Goal: Task Accomplishment & Management: Manage account settings

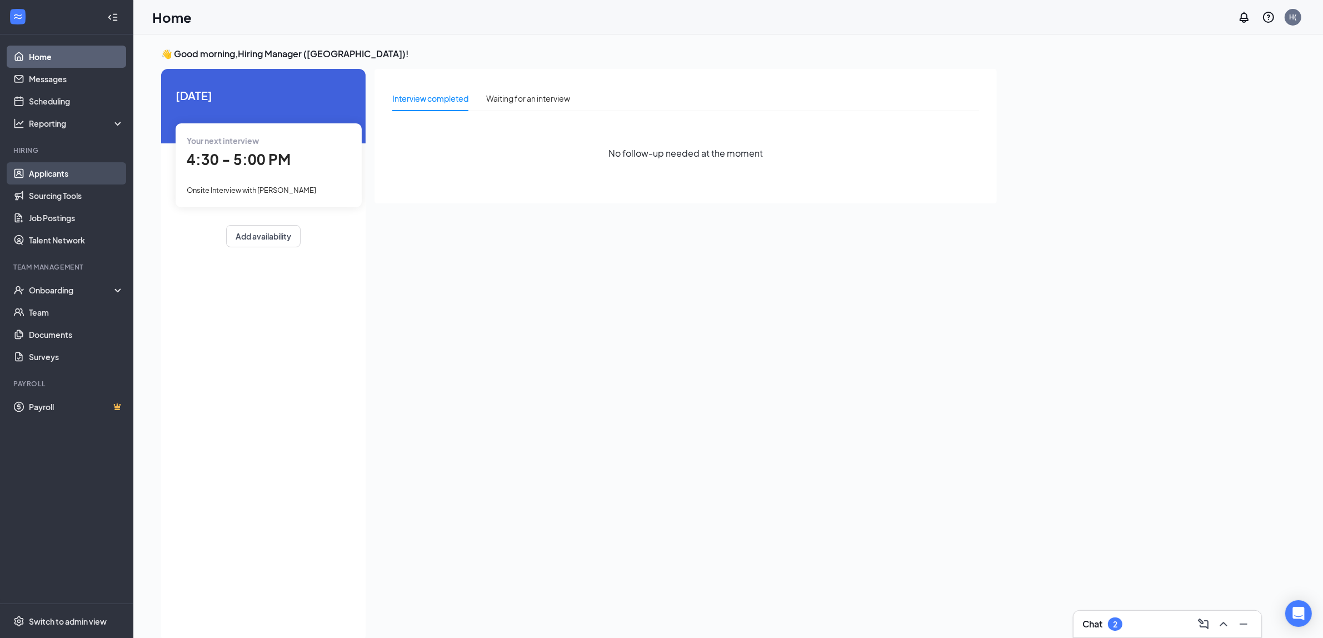
click at [59, 181] on link "Applicants" at bounding box center [76, 173] width 95 height 22
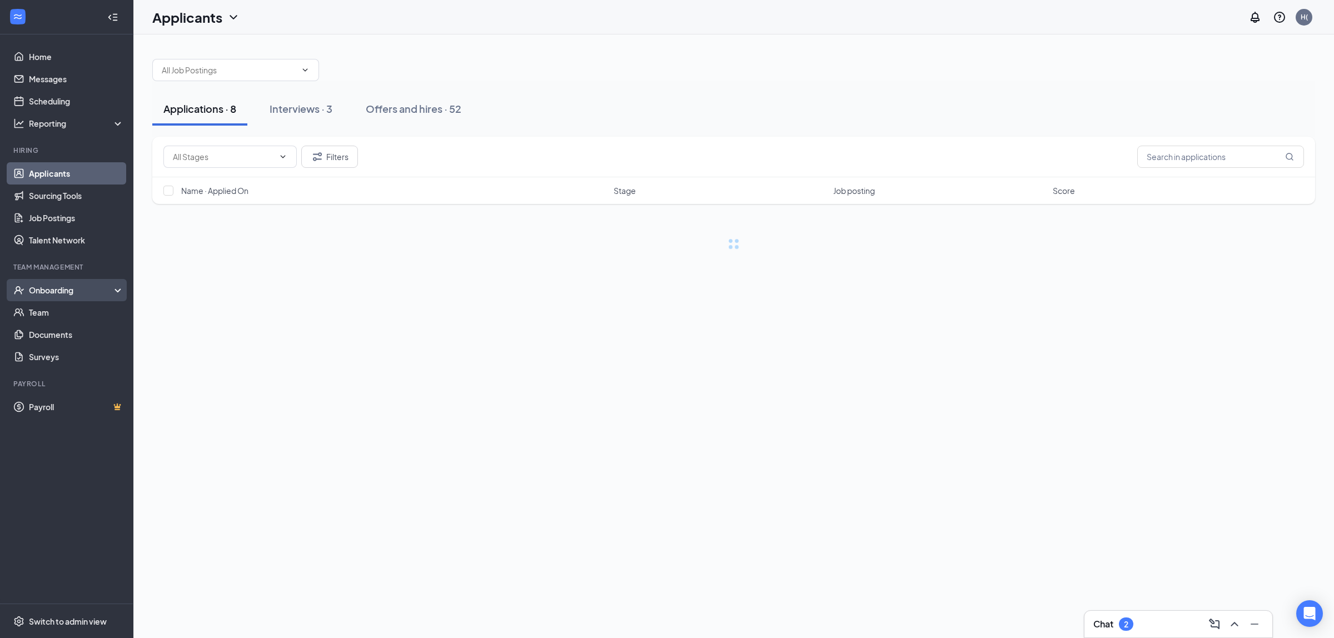
click at [65, 289] on div "Onboarding" at bounding box center [72, 289] width 86 height 11
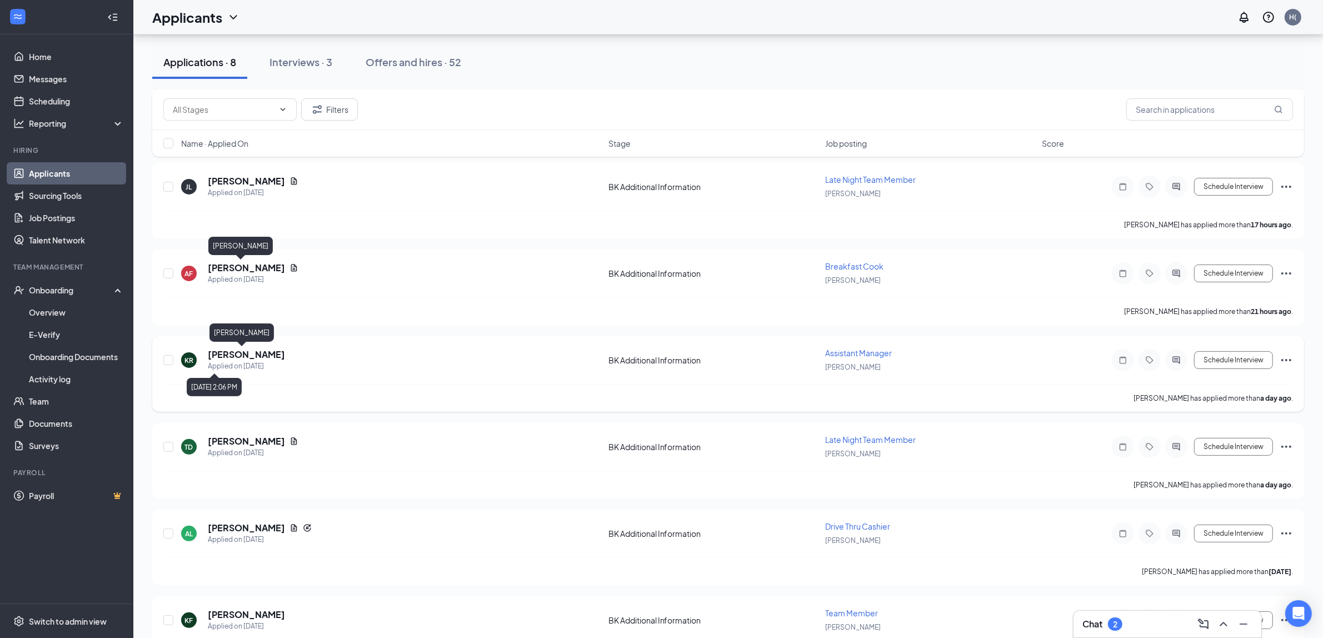
scroll to position [270, 0]
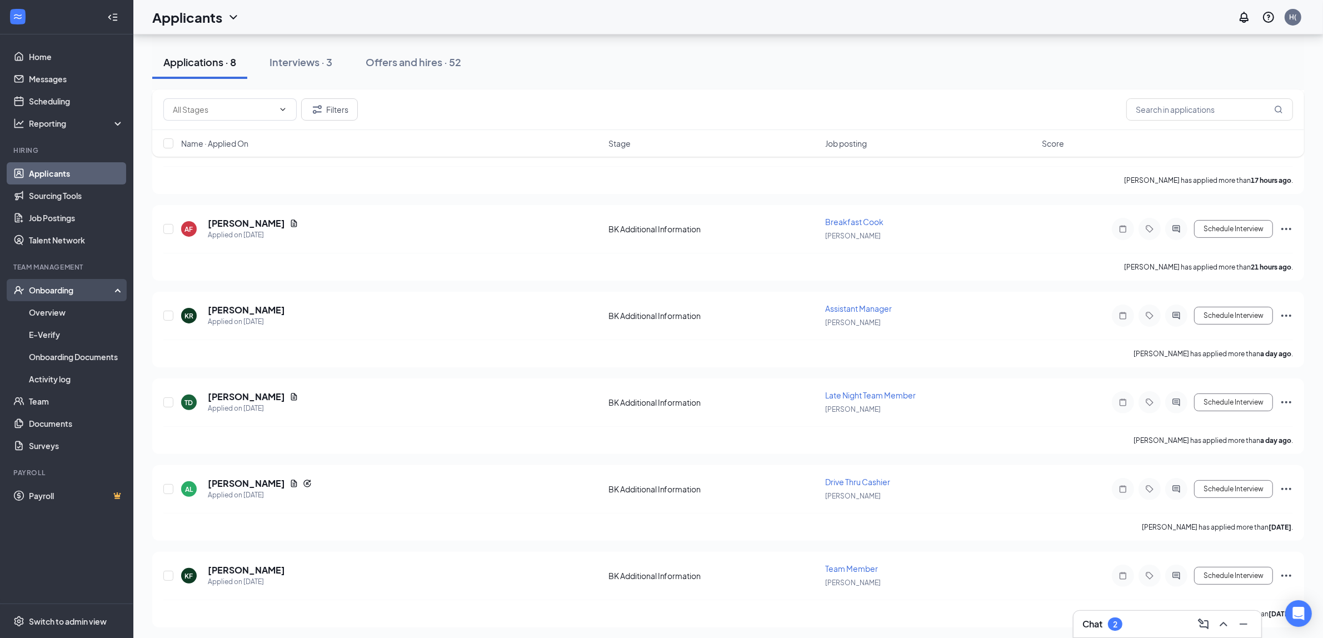
click at [78, 289] on div "Onboarding" at bounding box center [72, 289] width 86 height 11
click at [73, 289] on div "Onboarding" at bounding box center [72, 289] width 86 height 11
click at [48, 179] on link "Applicants" at bounding box center [76, 173] width 95 height 22
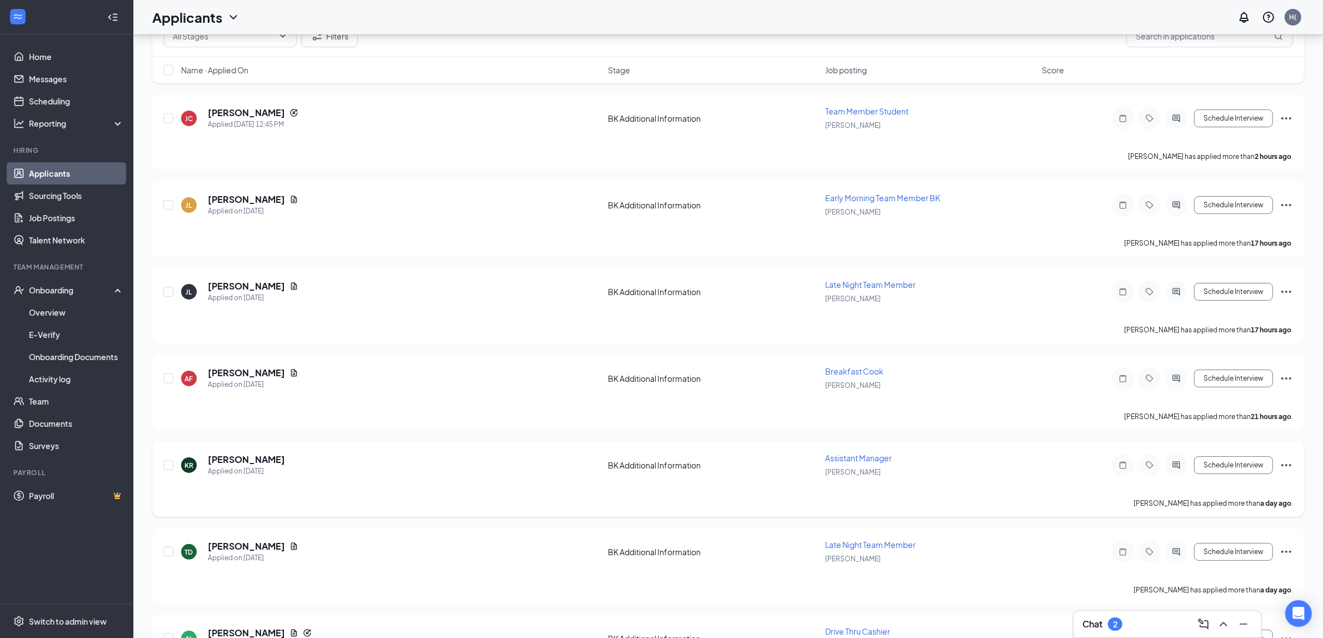
scroll to position [0, 0]
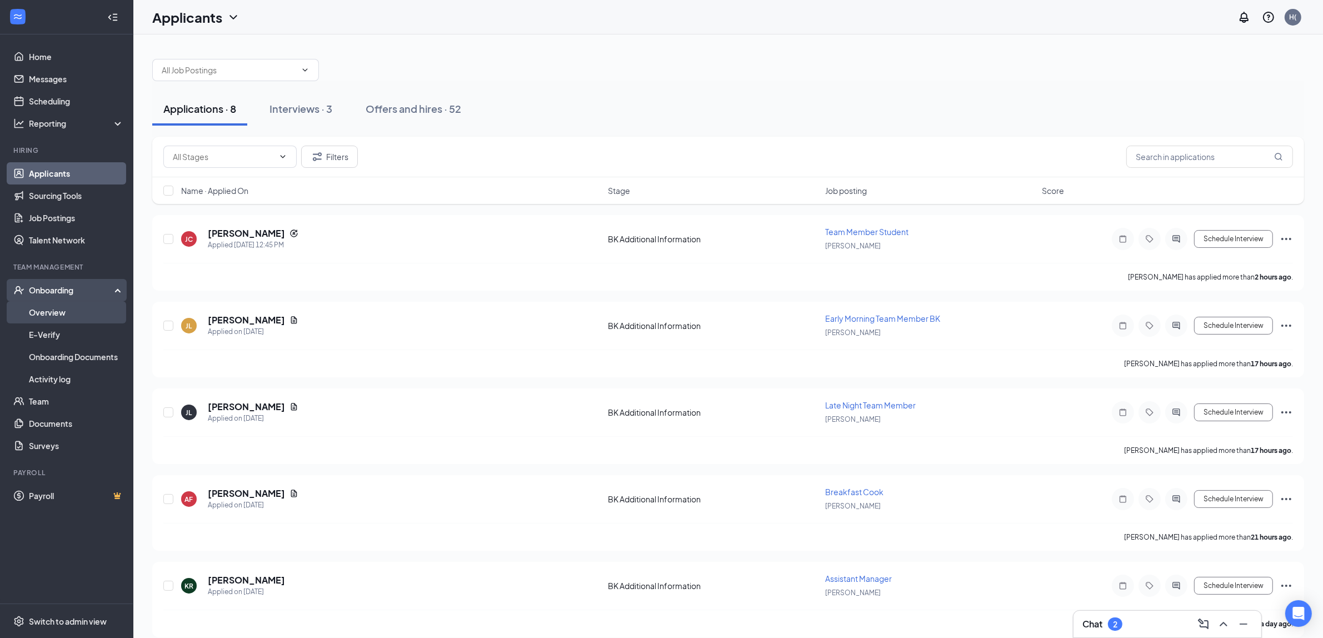
click at [66, 318] on link "Overview" at bounding box center [76, 312] width 95 height 22
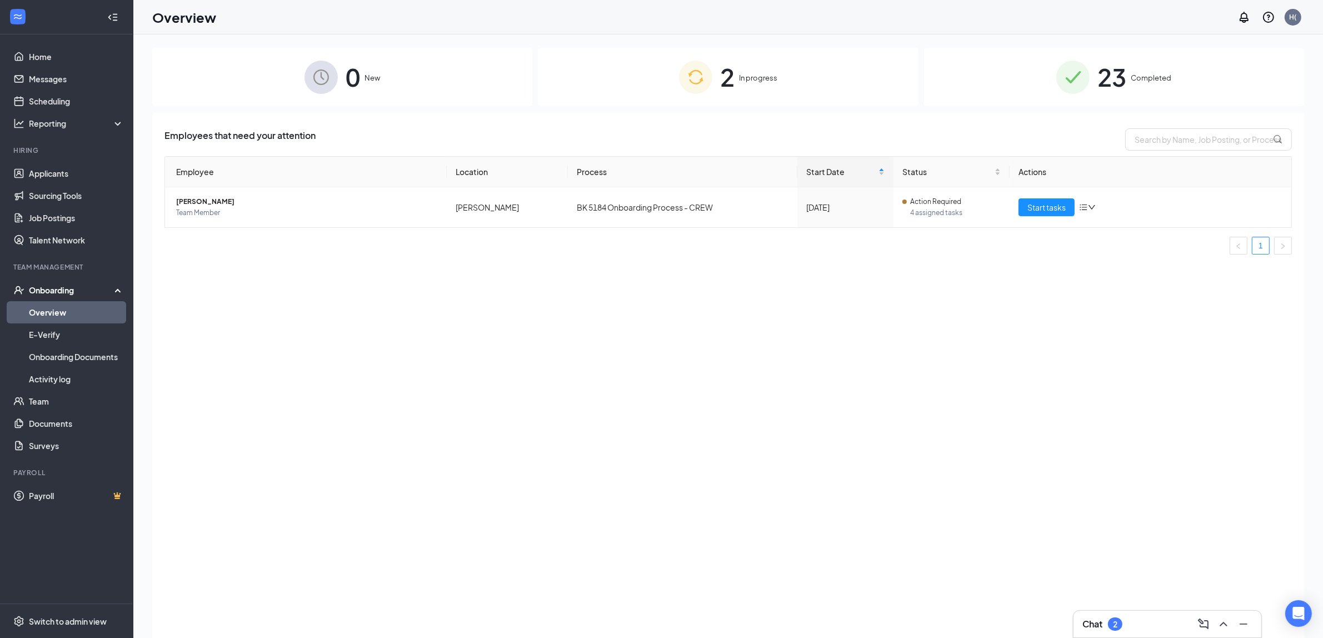
click at [778, 89] on div "2 In progress" at bounding box center [728, 77] width 380 height 58
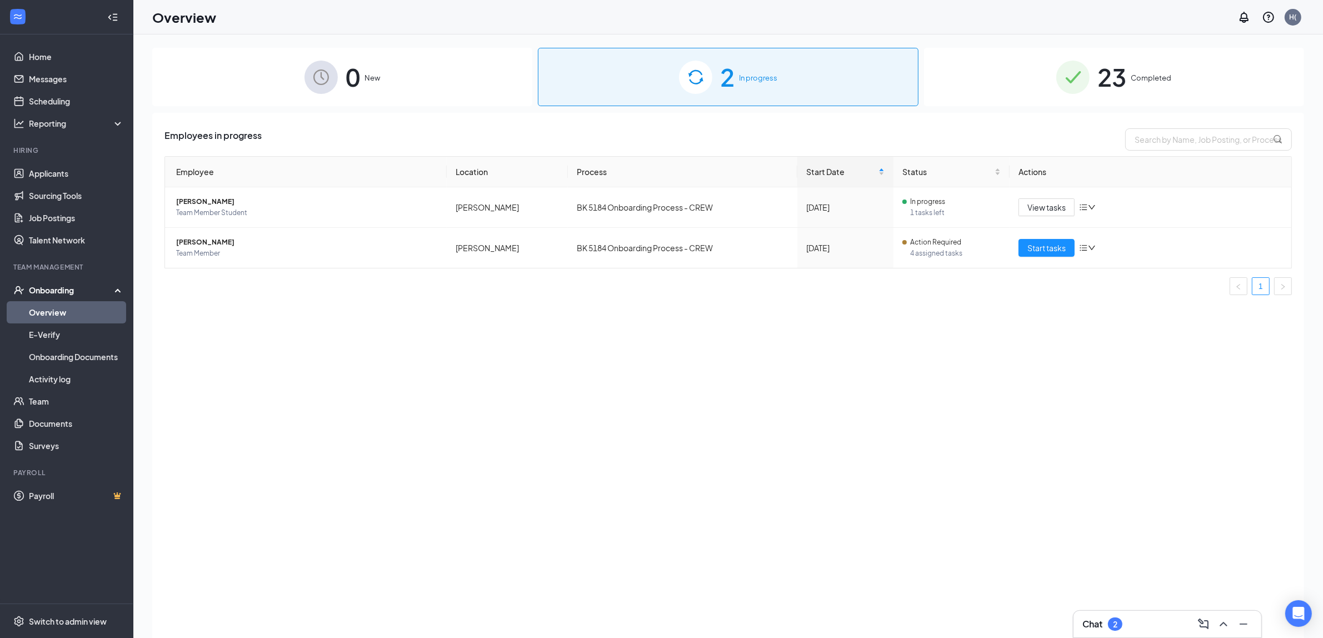
click at [1149, 76] on span "Completed" at bounding box center [1151, 77] width 41 height 11
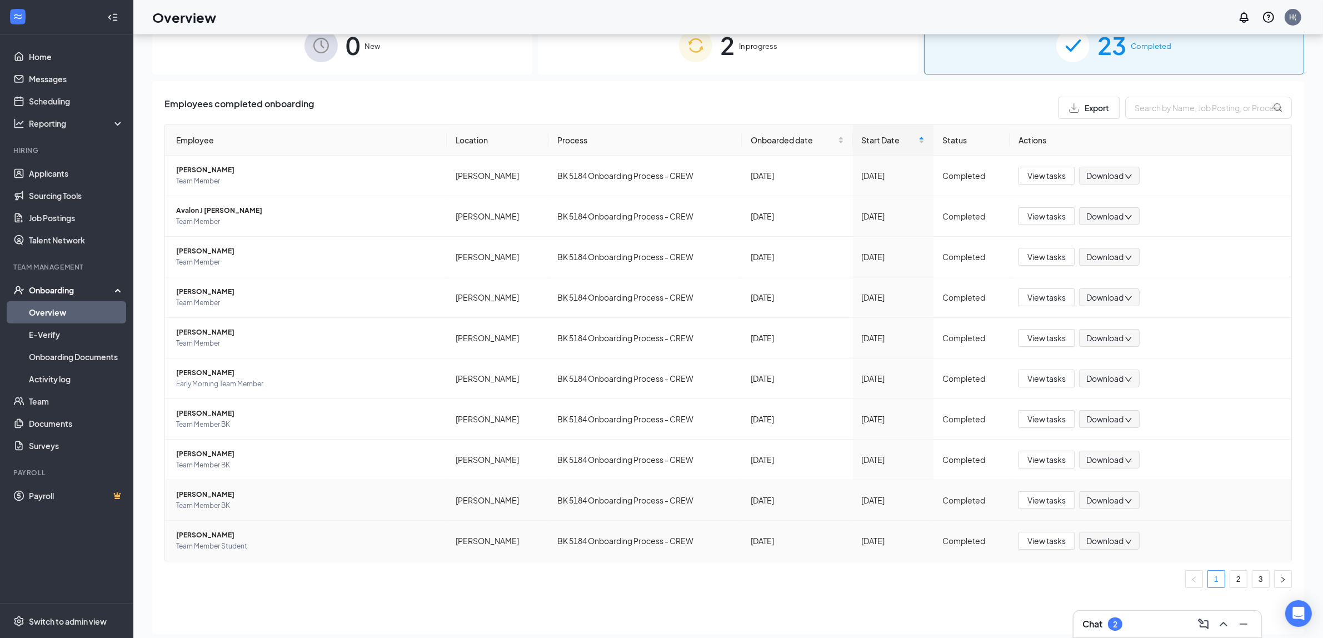
scroll to position [50, 0]
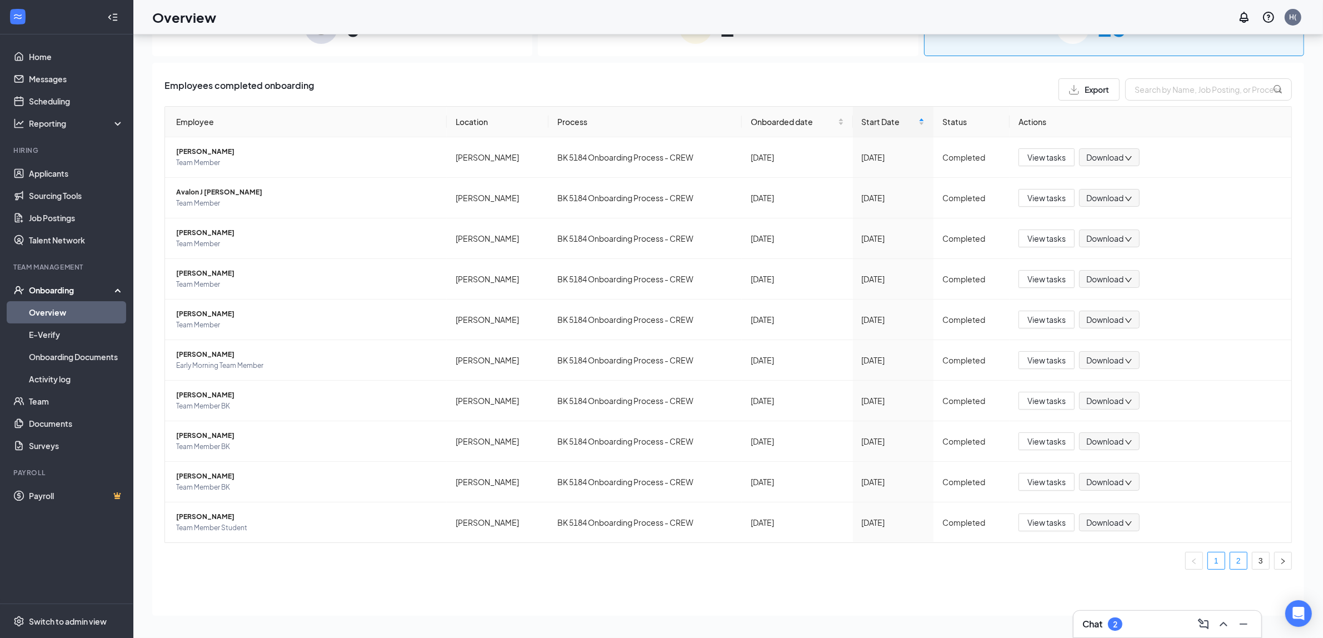
click at [1242, 562] on link "2" at bounding box center [1238, 560] width 17 height 17
click at [1257, 553] on li "3" at bounding box center [1261, 561] width 18 height 18
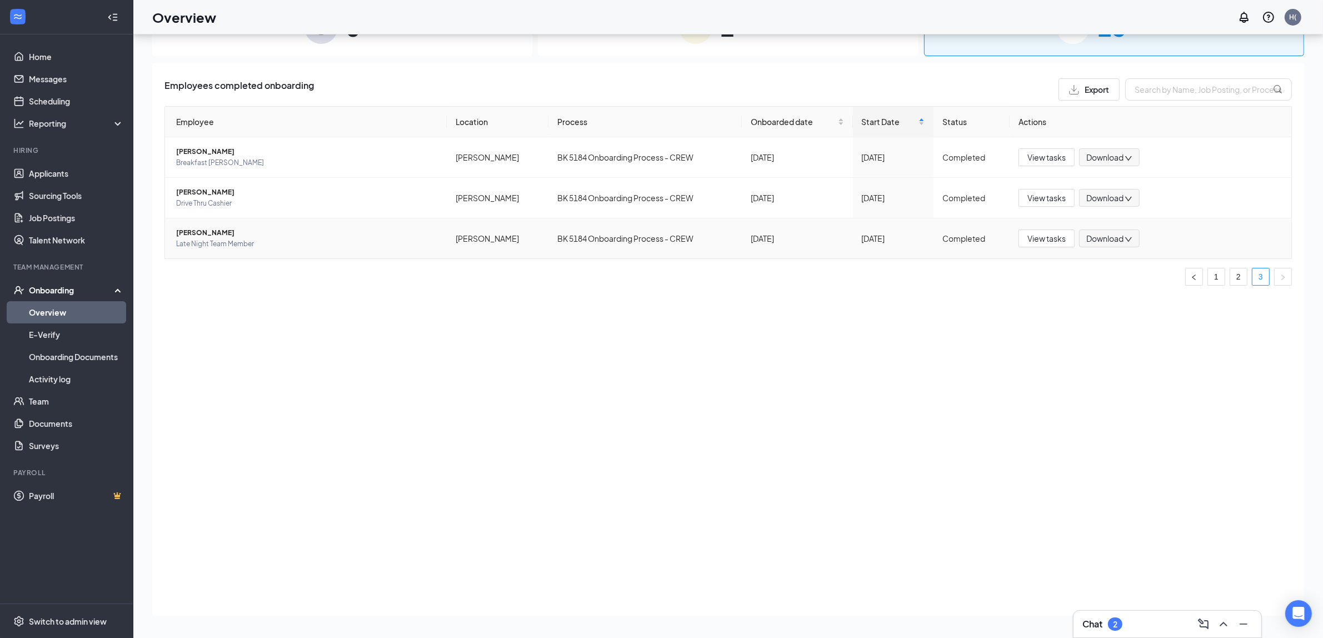
click at [210, 231] on span "Jennifer L Phillips" at bounding box center [307, 232] width 262 height 11
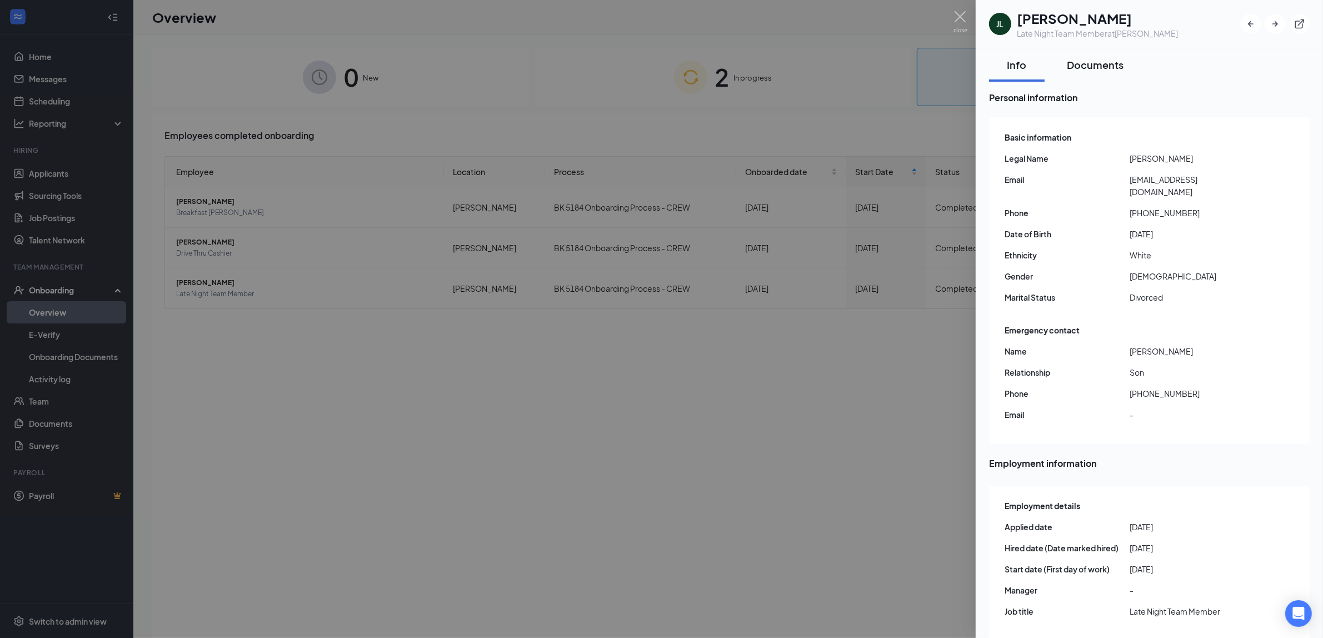
click at [1107, 73] on button "Documents" at bounding box center [1095, 64] width 79 height 33
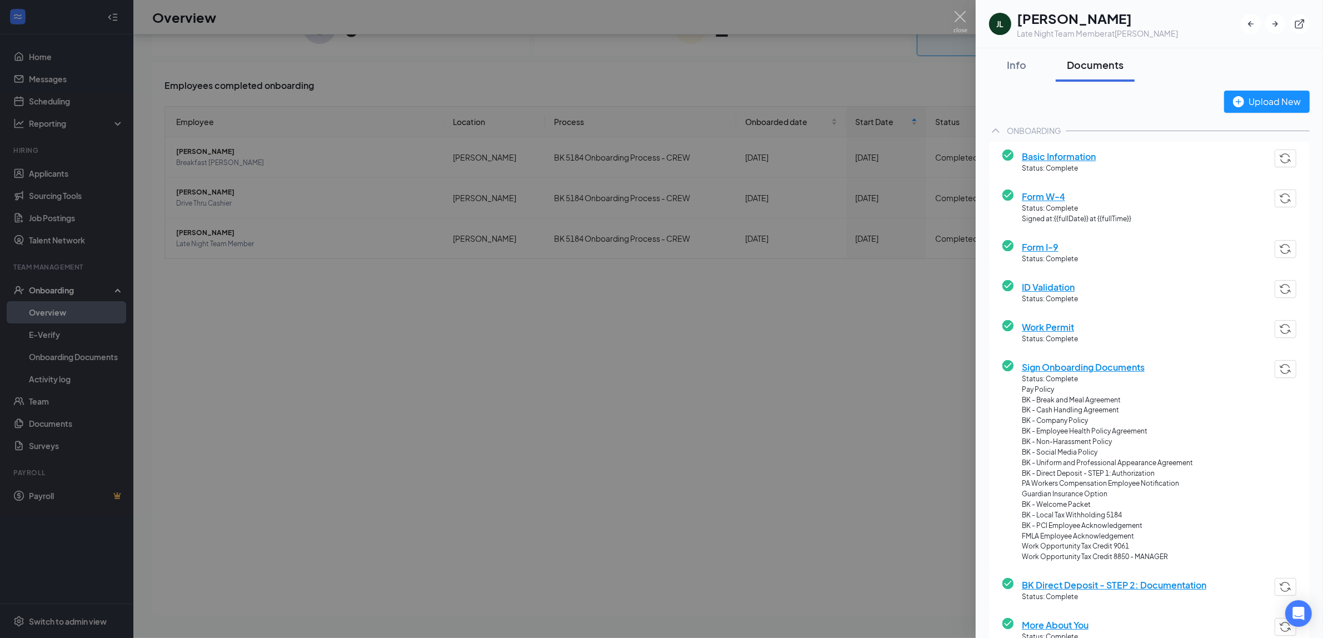
click at [969, 12] on div at bounding box center [661, 319] width 1323 height 638
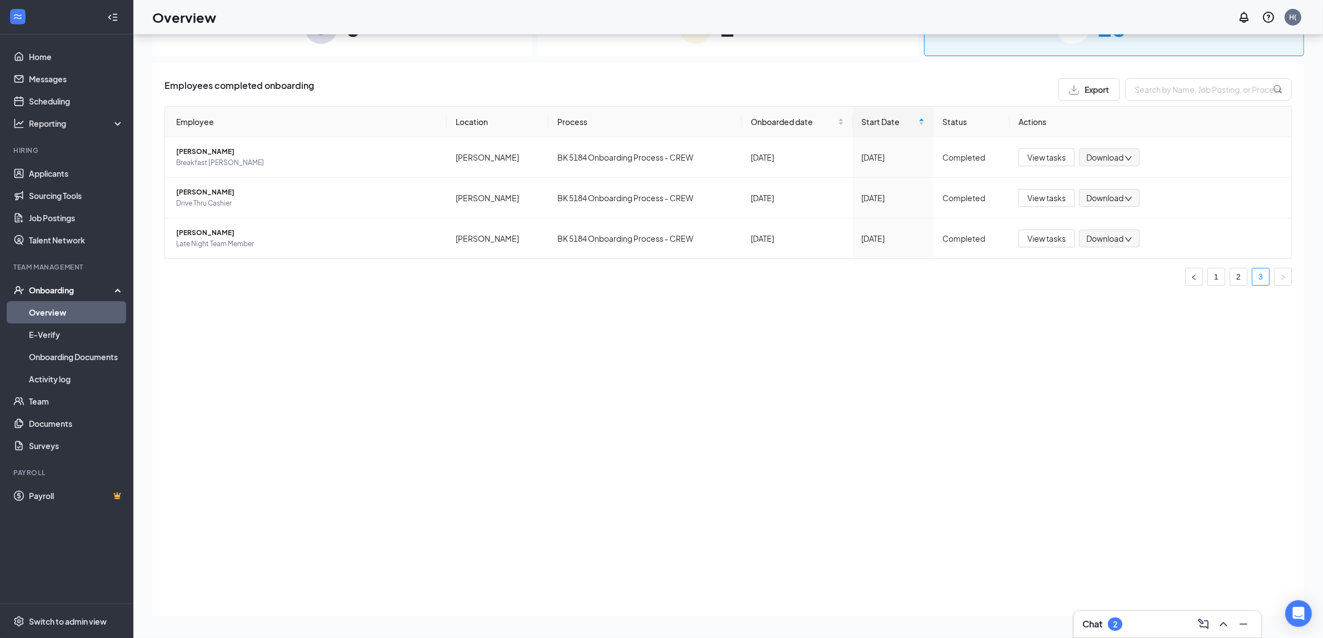
click at [961, 15] on div "Overview H(" at bounding box center [728, 17] width 1190 height 34
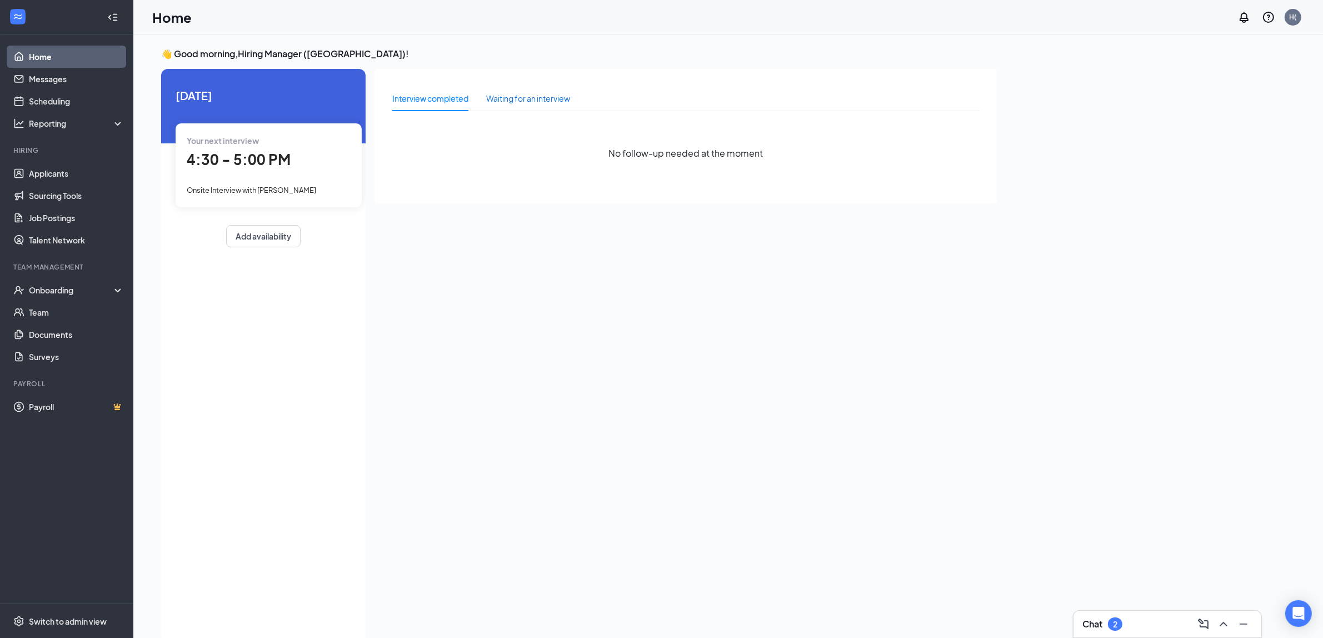
click at [523, 96] on div "Waiting for an interview" at bounding box center [528, 98] width 84 height 12
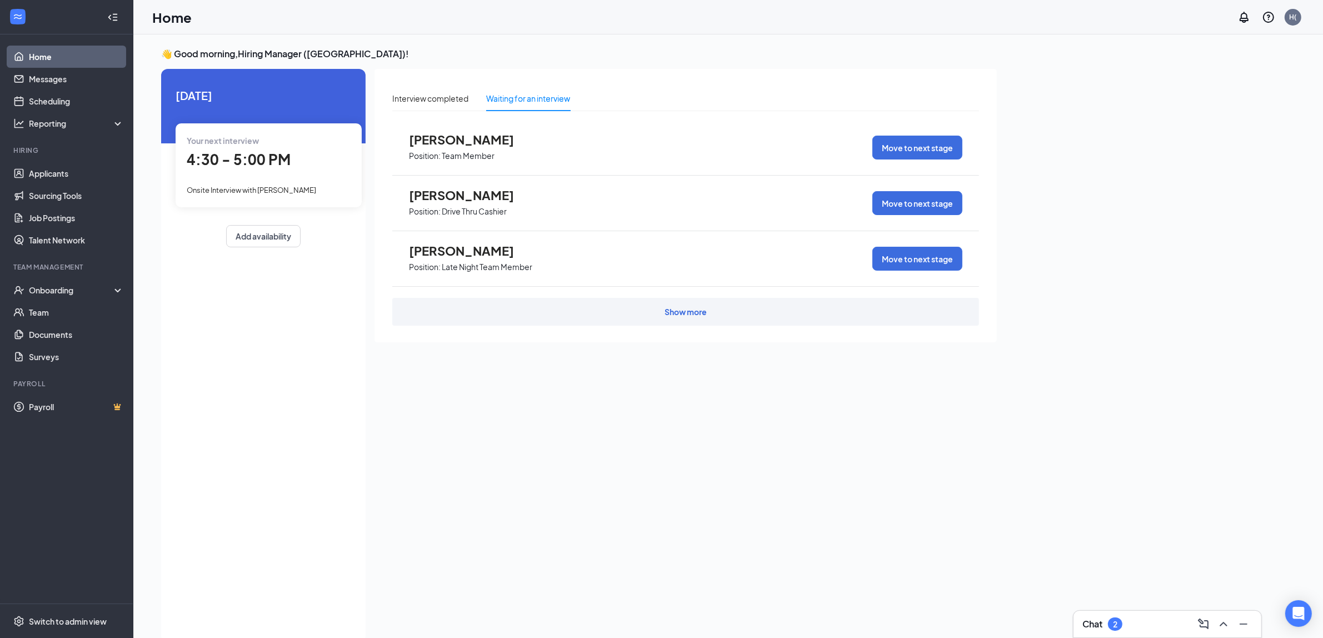
click at [479, 320] on div "Show more" at bounding box center [685, 312] width 587 height 28
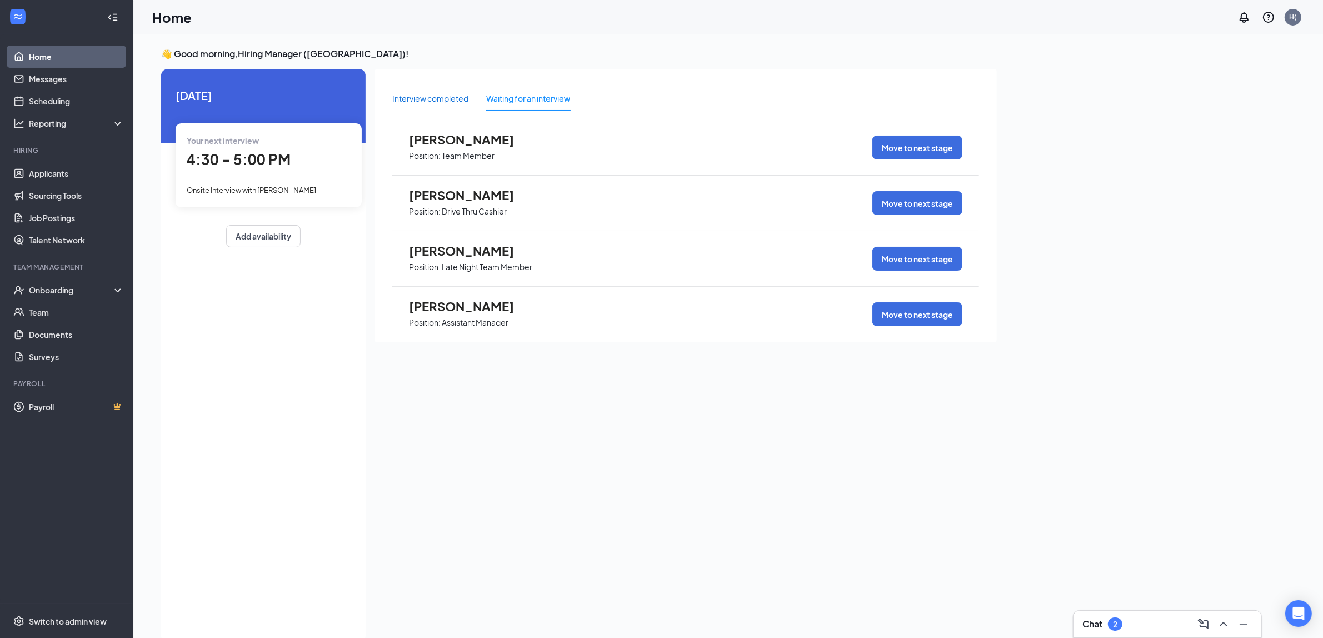
click at [437, 99] on div "Interview completed" at bounding box center [430, 98] width 76 height 12
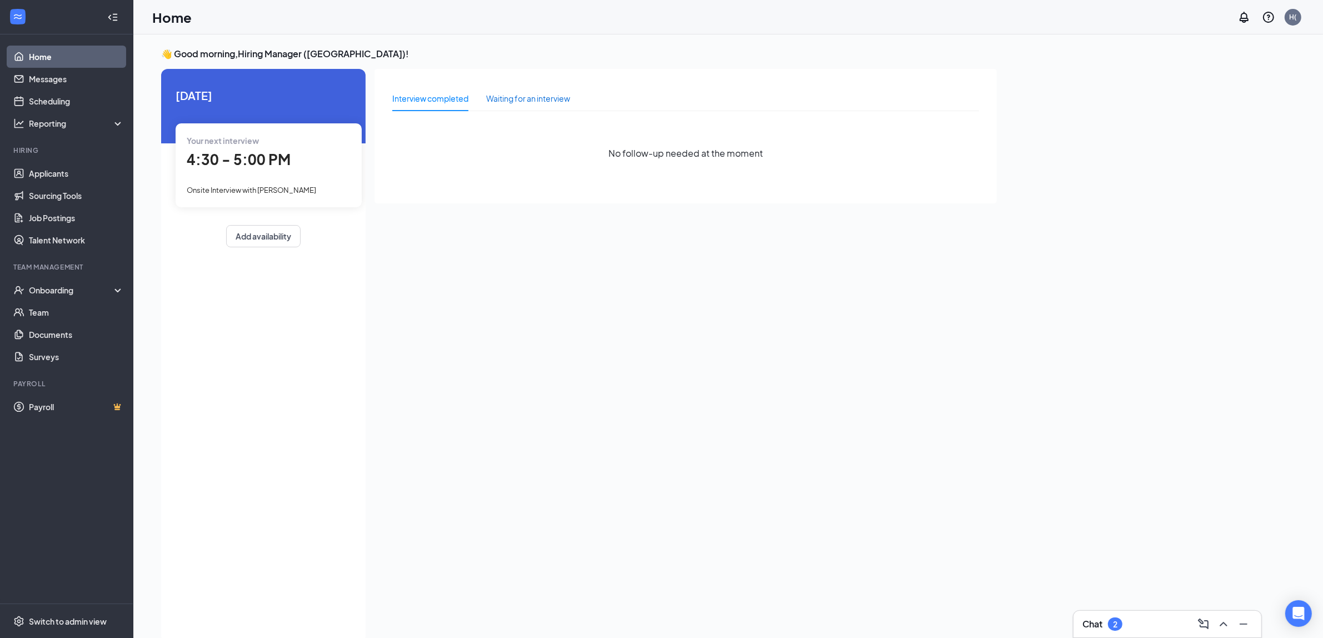
click at [518, 93] on div "Waiting for an interview" at bounding box center [528, 98] width 84 height 12
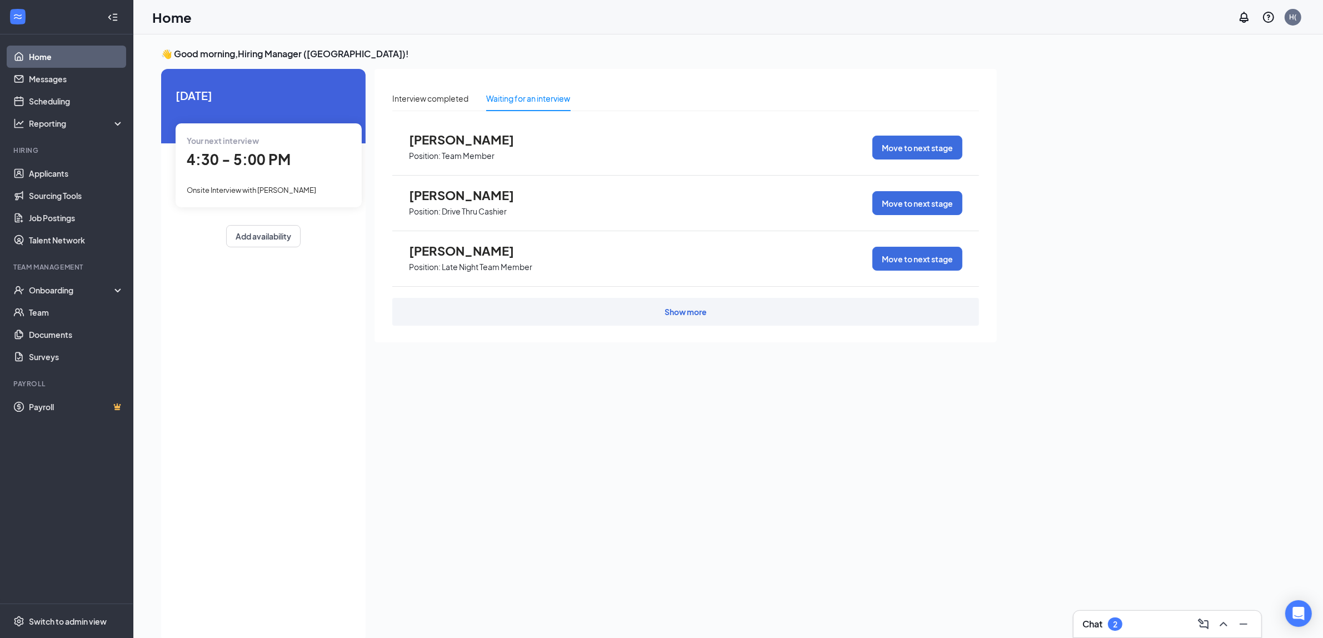
click at [623, 317] on div "Show more" at bounding box center [685, 312] width 587 height 28
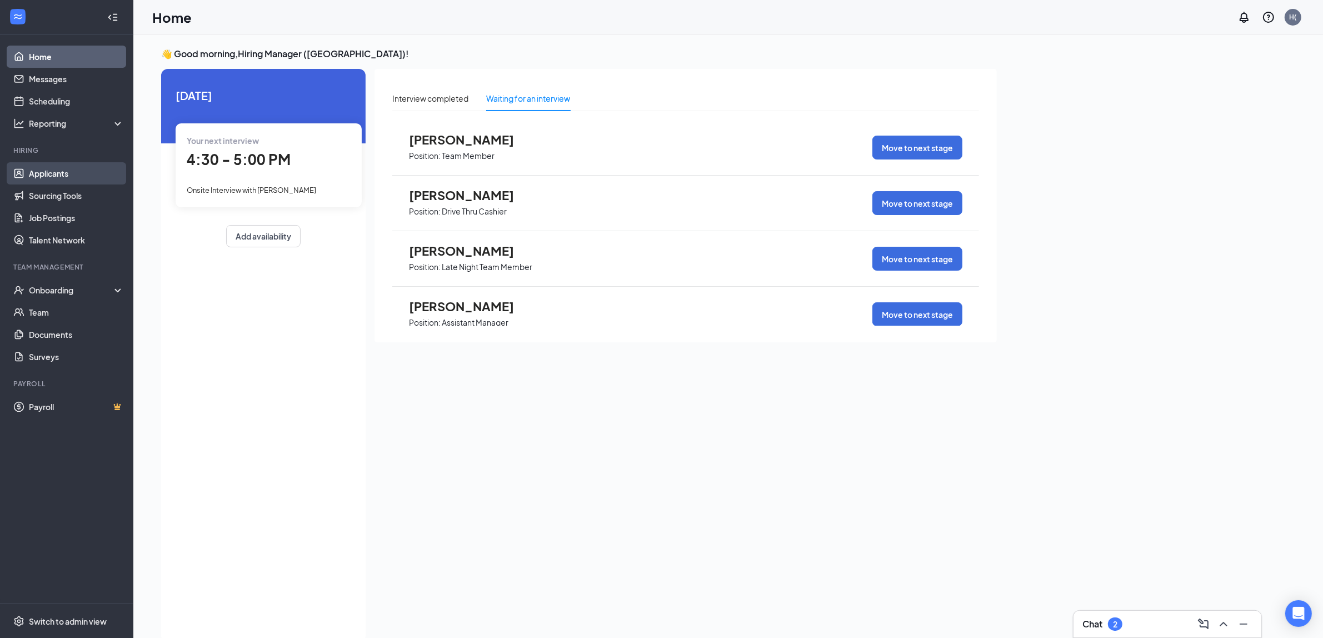
click at [44, 179] on link "Applicants" at bounding box center [76, 173] width 95 height 22
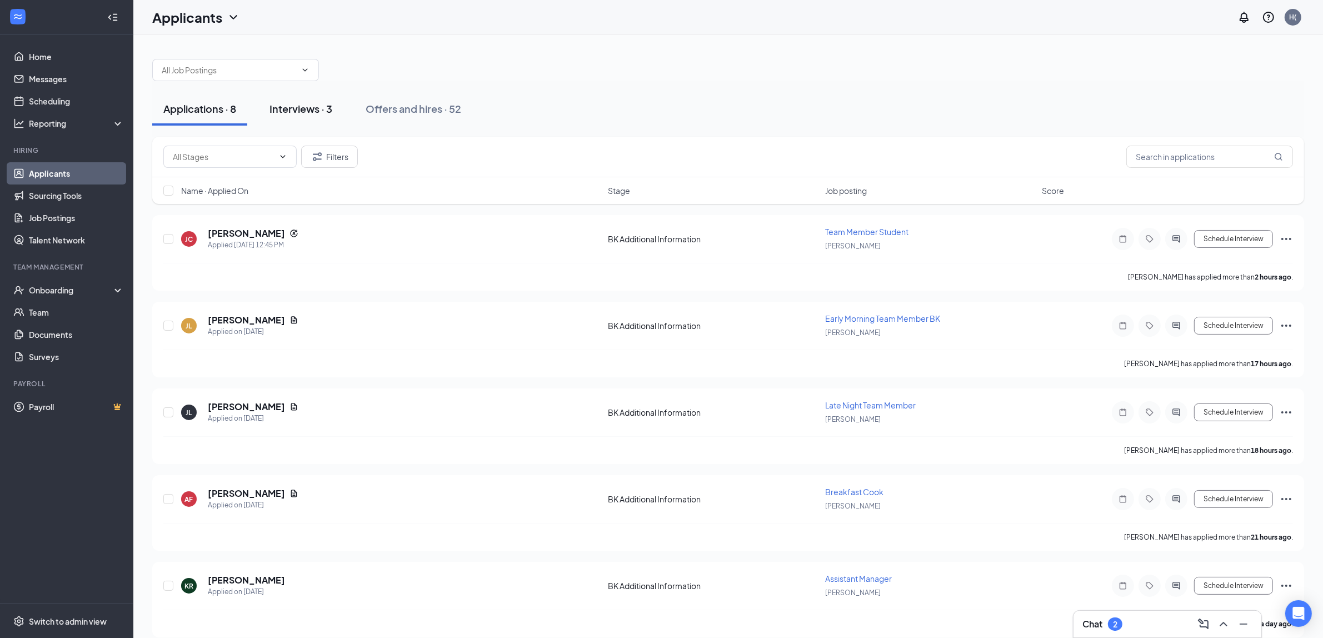
click at [321, 118] on button "Interviews · 3" at bounding box center [300, 108] width 85 height 33
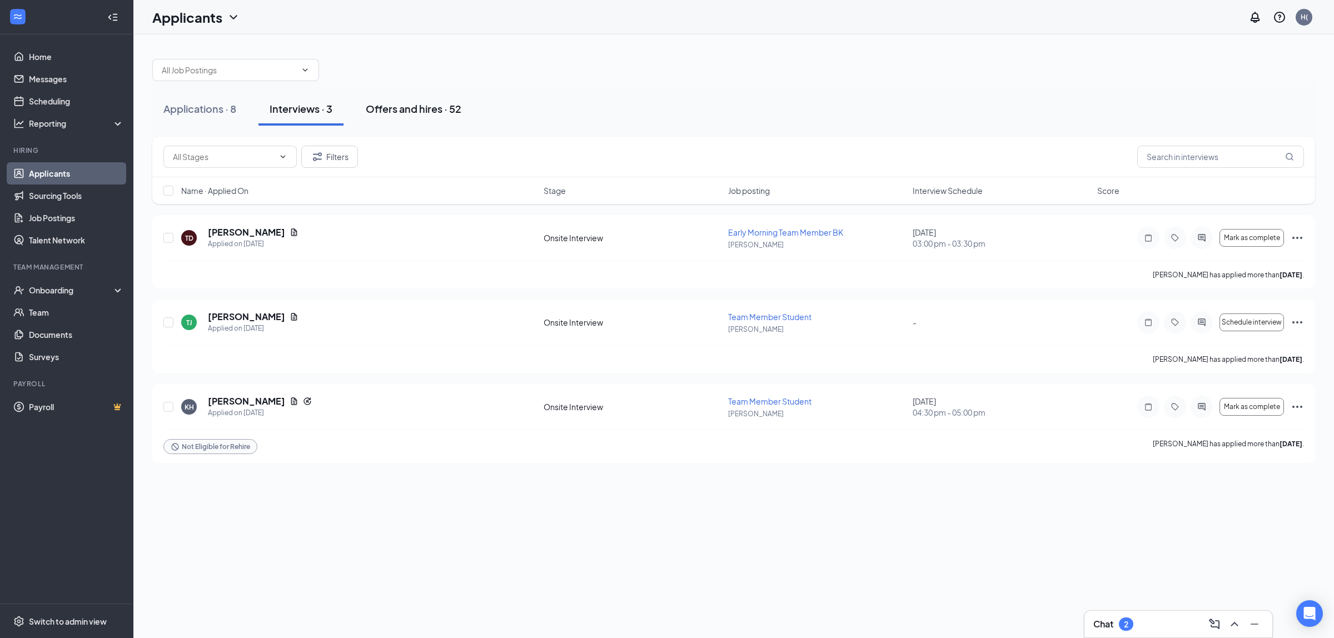
click at [412, 116] on button "Offers and hires · 52" at bounding box center [414, 108] width 118 height 33
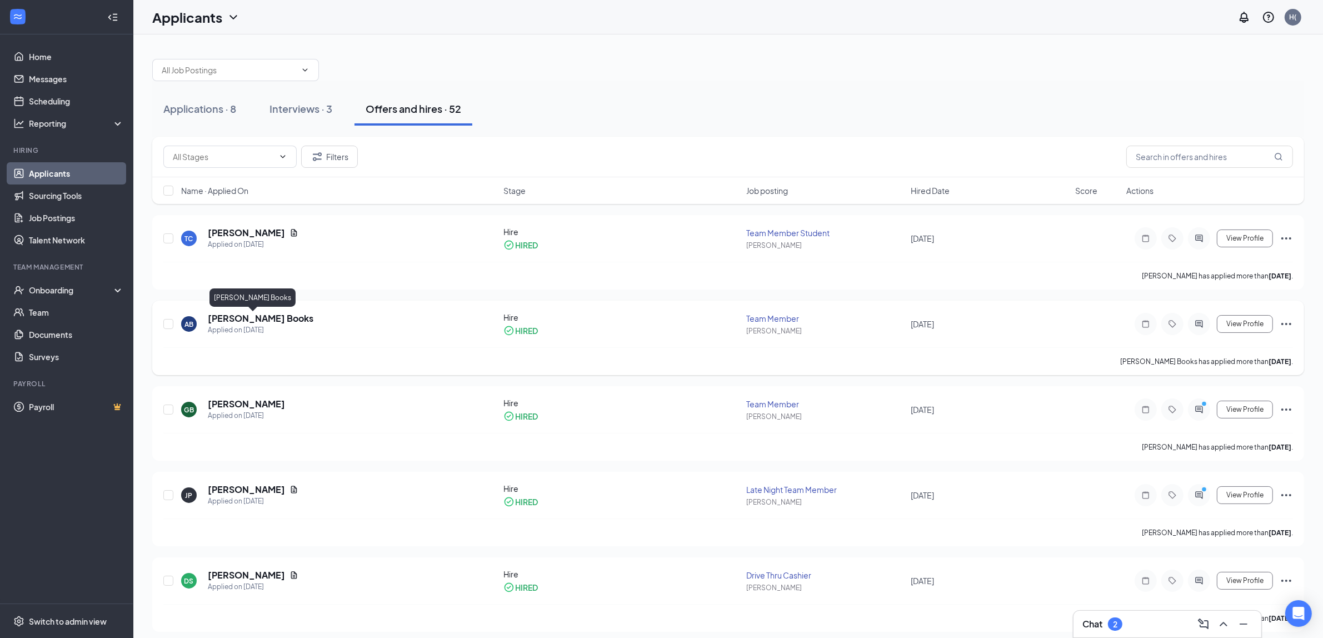
click at [239, 315] on h5 "[PERSON_NAME] Books" at bounding box center [261, 318] width 106 height 12
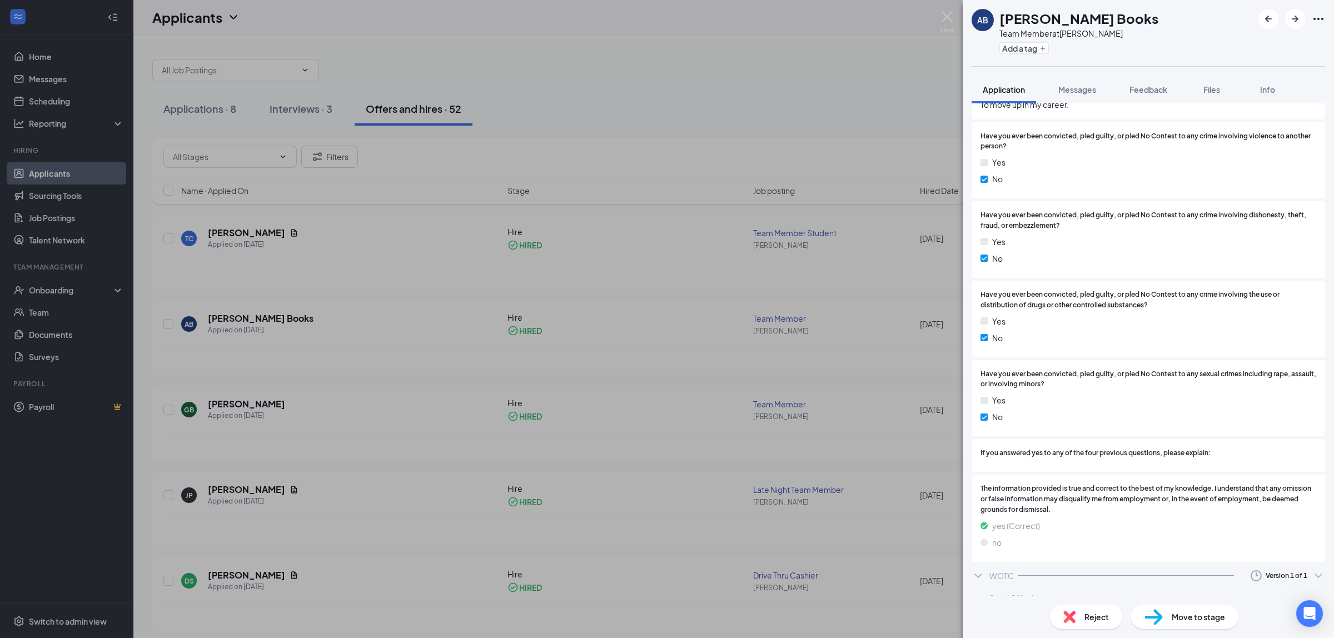
scroll to position [671, 0]
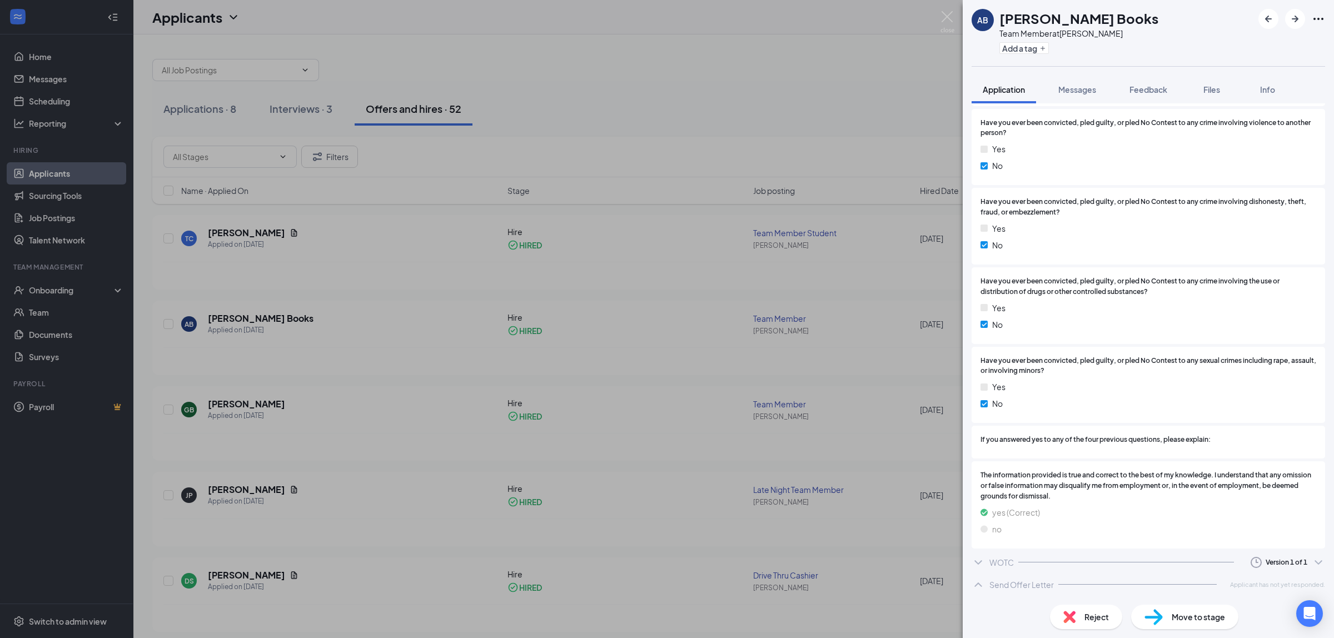
click at [981, 561] on icon "ChevronDown" at bounding box center [977, 562] width 7 height 4
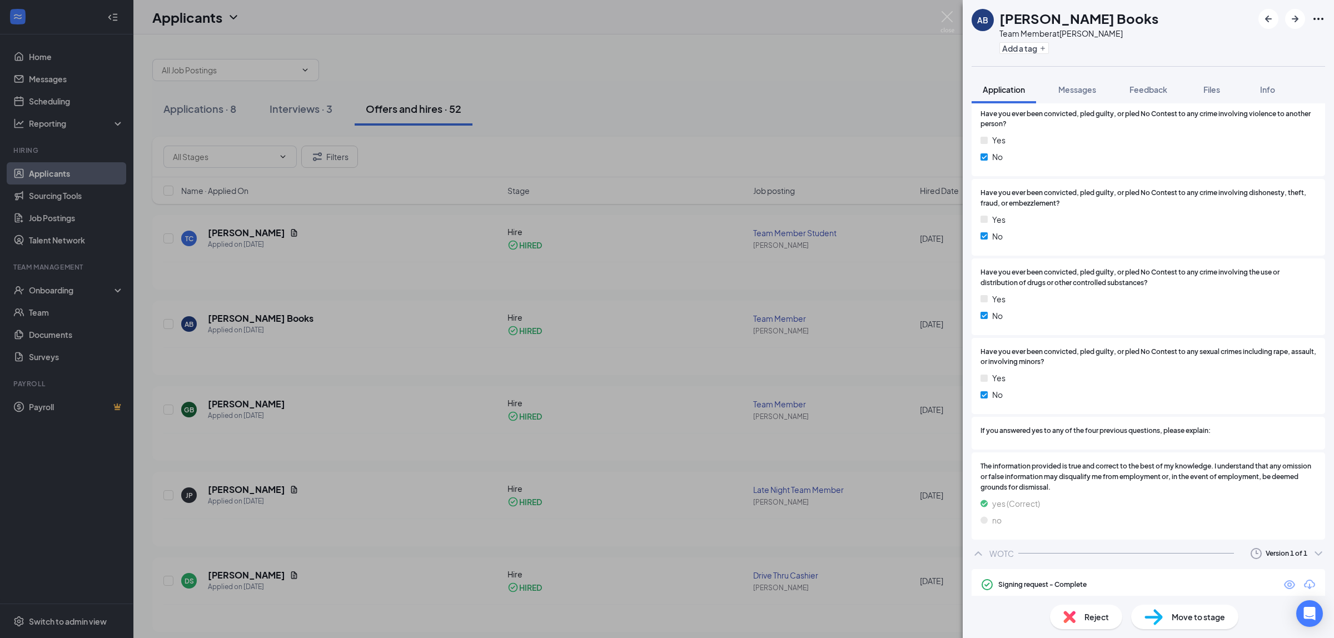
click at [981, 560] on icon "ChevronUp" at bounding box center [977, 553] width 13 height 13
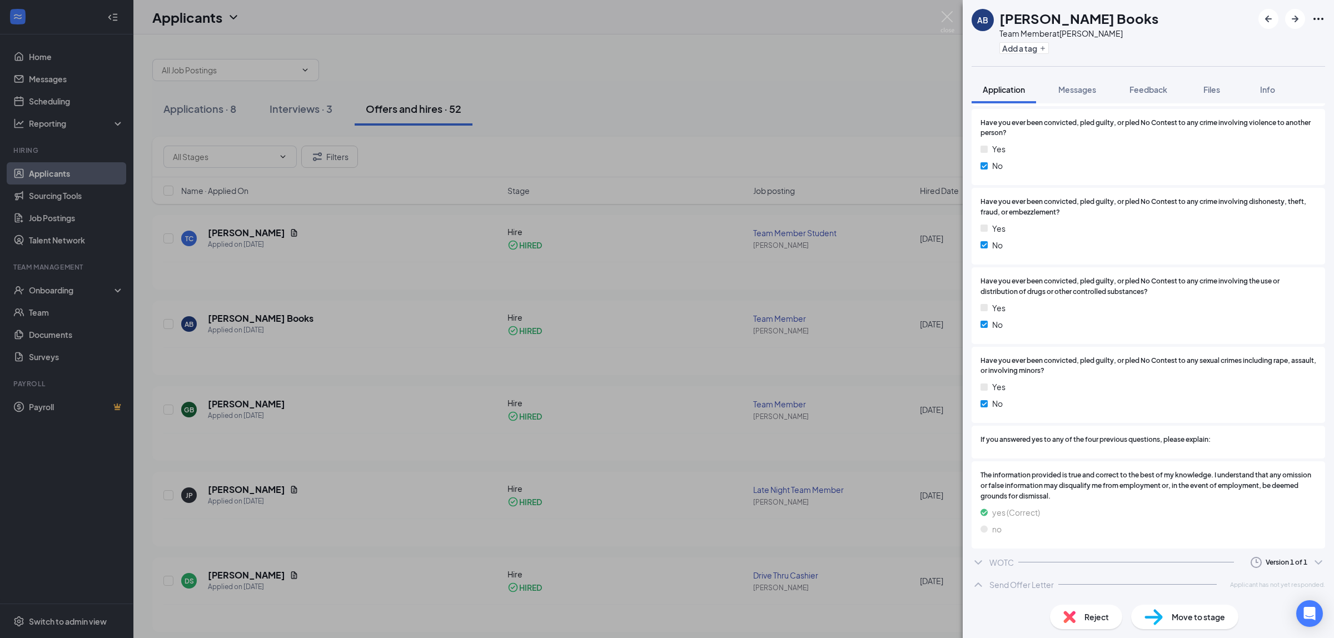
click at [976, 585] on icon "ChevronUp" at bounding box center [977, 584] width 13 height 13
click at [976, 585] on icon "ChevronDown" at bounding box center [977, 584] width 7 height 4
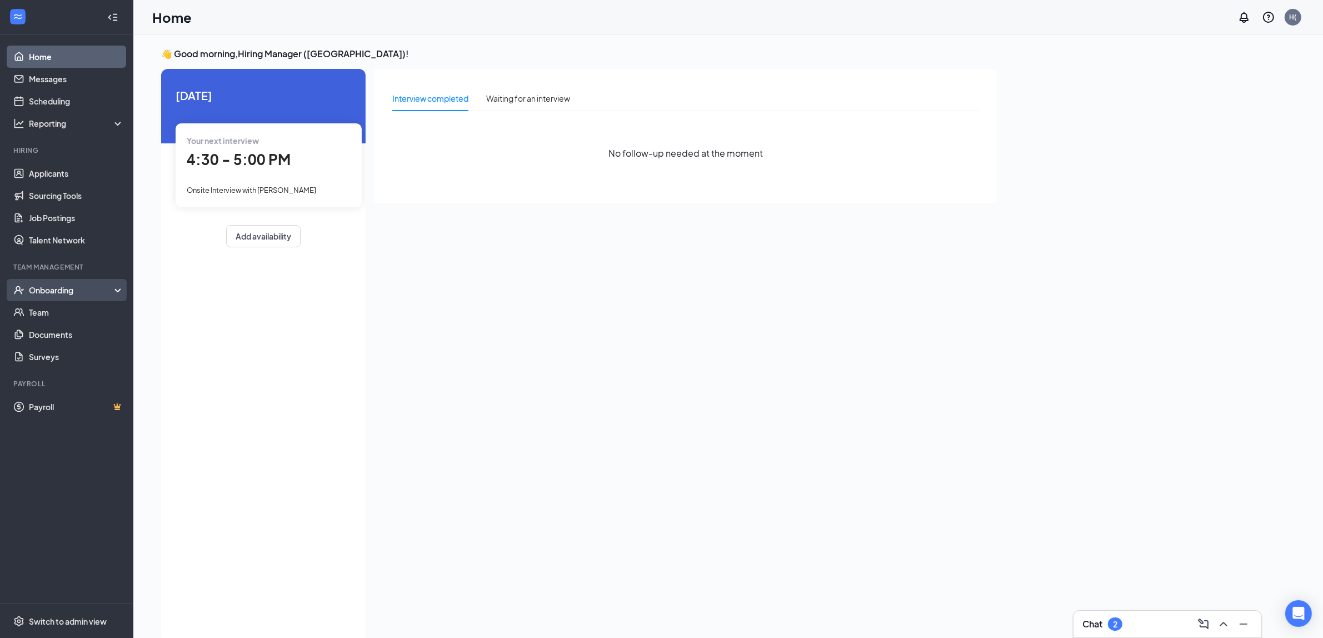
click at [48, 284] on div "Onboarding" at bounding box center [72, 289] width 86 height 11
click at [59, 379] on link "Activity log" at bounding box center [76, 379] width 95 height 22
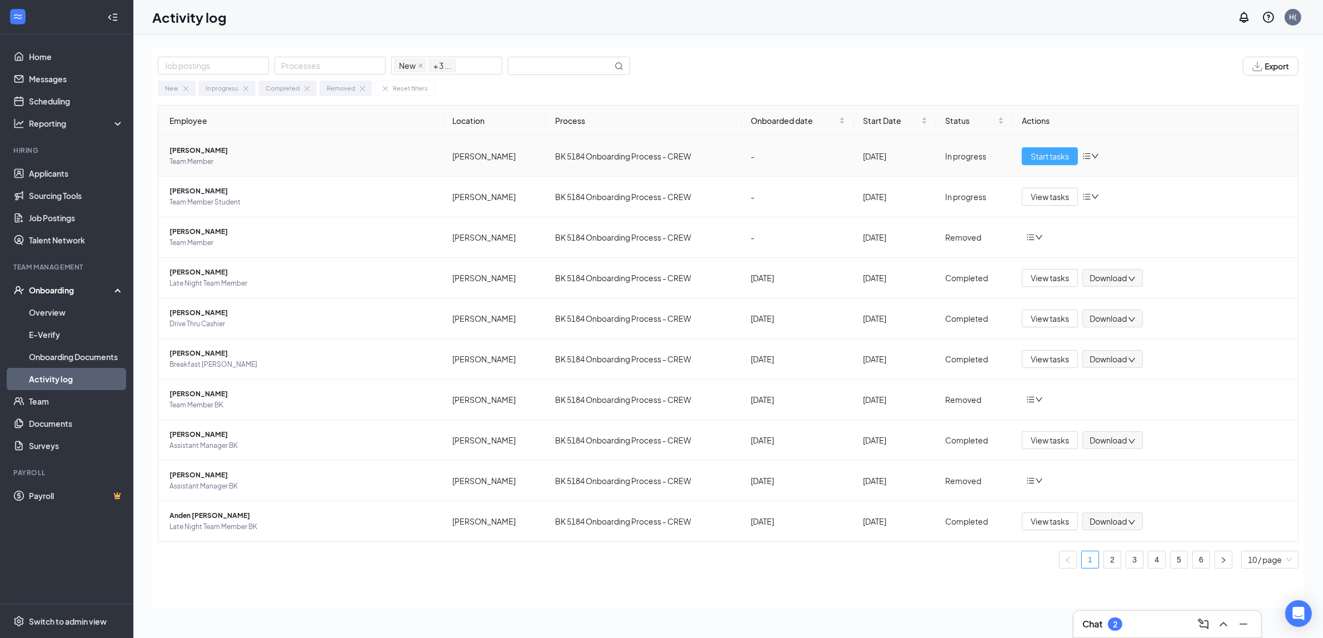
click at [1056, 152] on span "Start tasks" at bounding box center [1050, 156] width 38 height 12
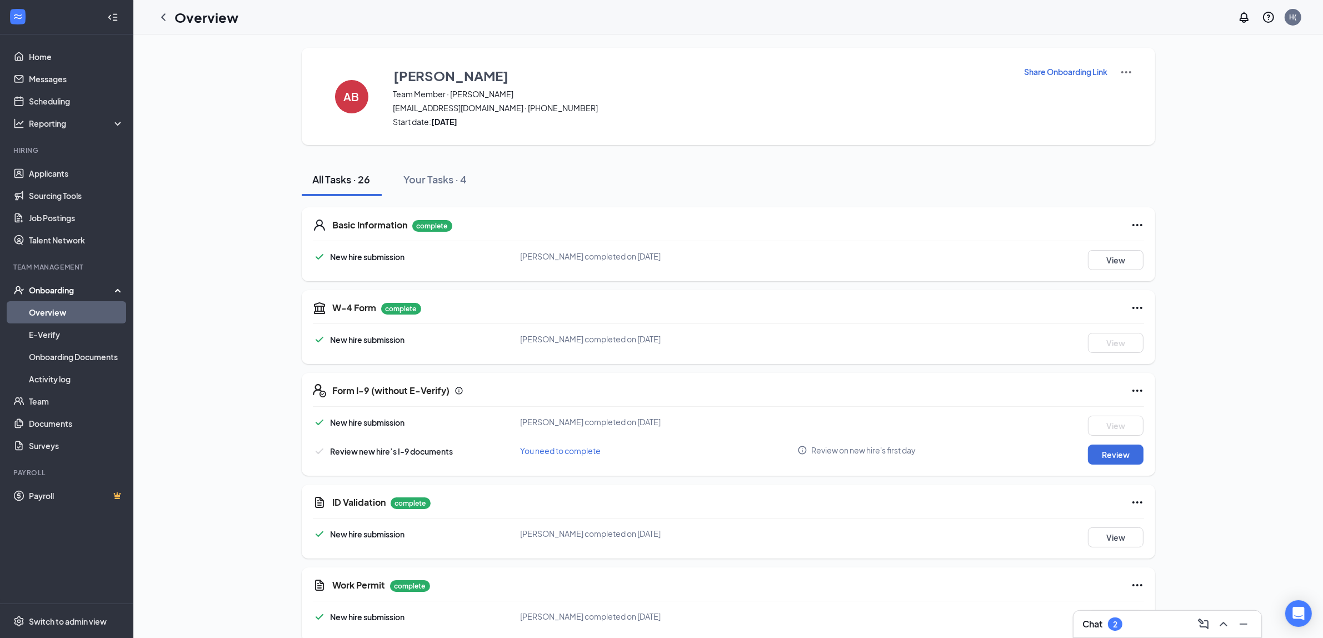
click at [1124, 68] on img at bounding box center [1126, 72] width 13 height 13
click at [54, 179] on link "Applicants" at bounding box center [76, 173] width 95 height 22
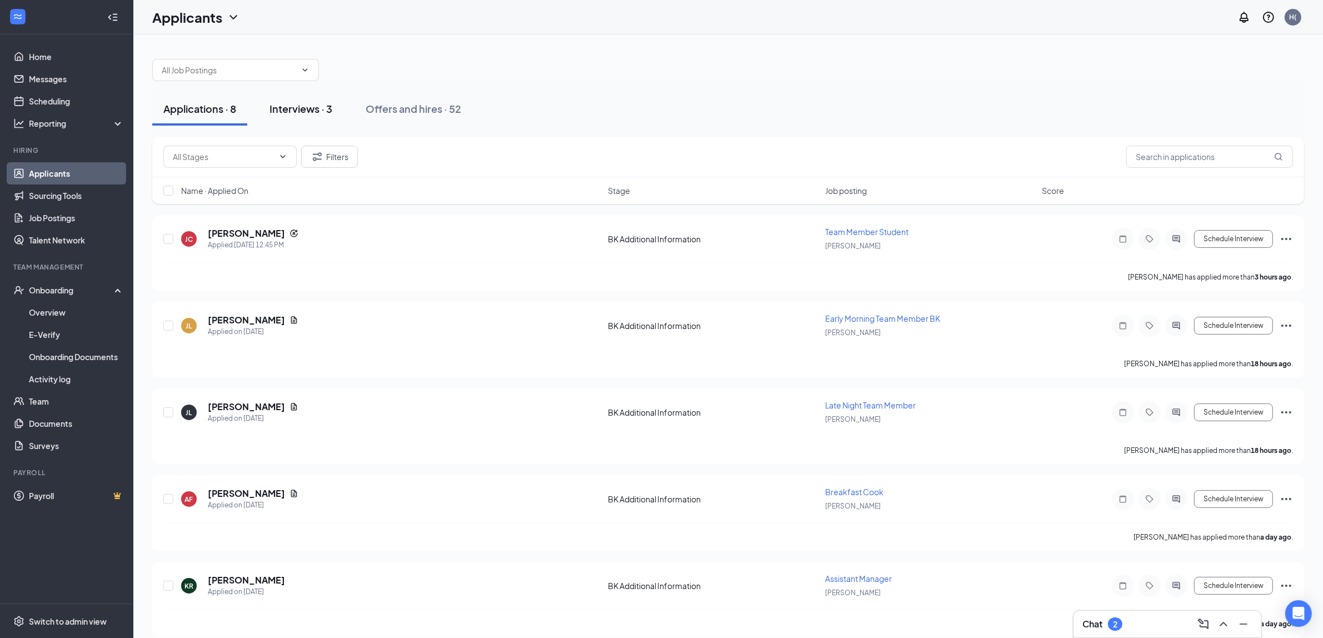
click at [292, 108] on div "Interviews · 3" at bounding box center [300, 109] width 63 height 14
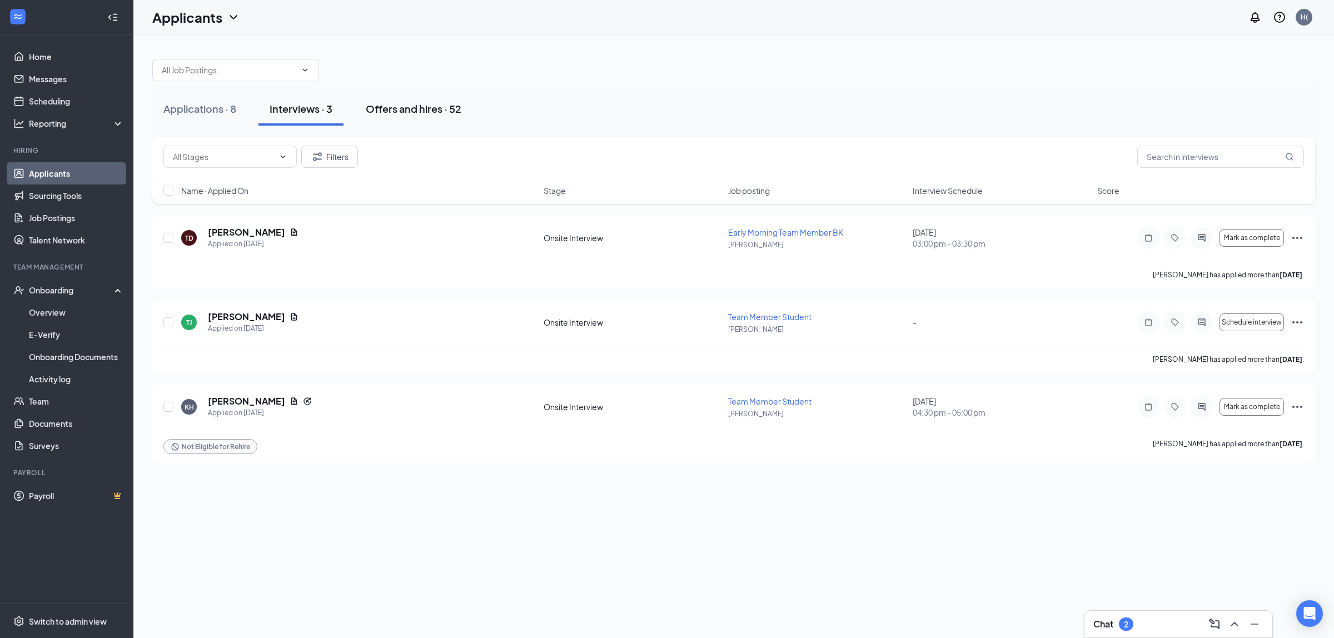
click at [415, 107] on div "Offers and hires · 52" at bounding box center [414, 109] width 96 height 14
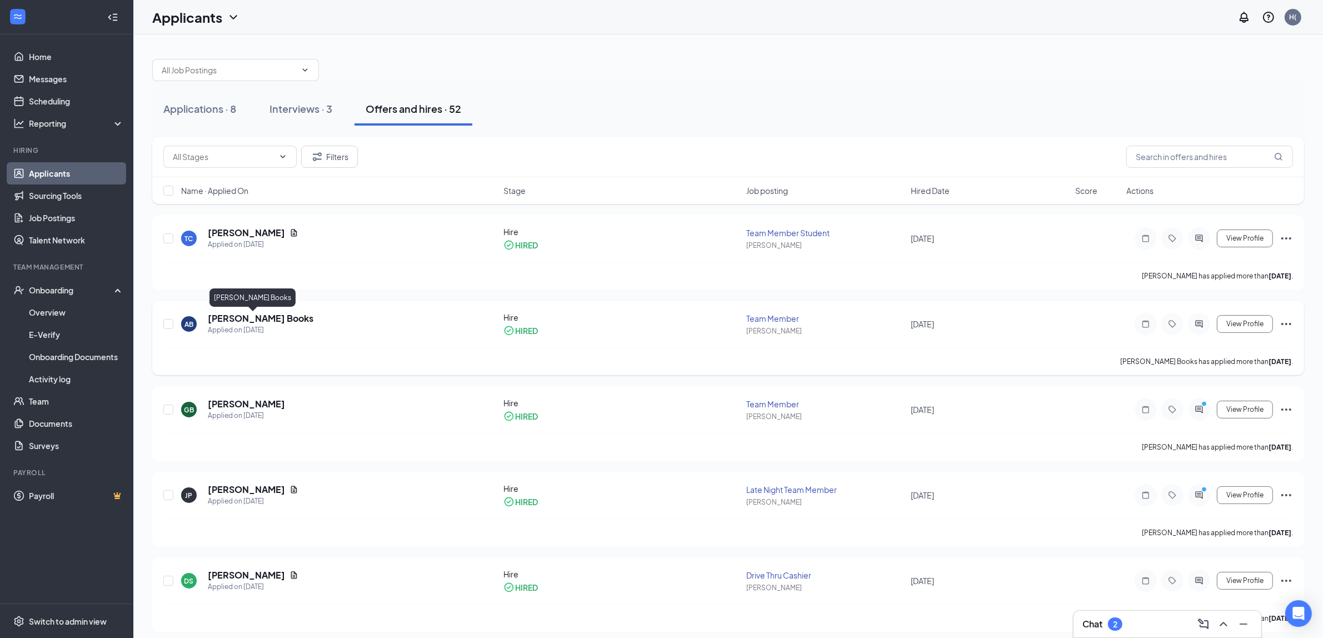
click at [243, 321] on h5 "[PERSON_NAME] Books" at bounding box center [261, 318] width 106 height 12
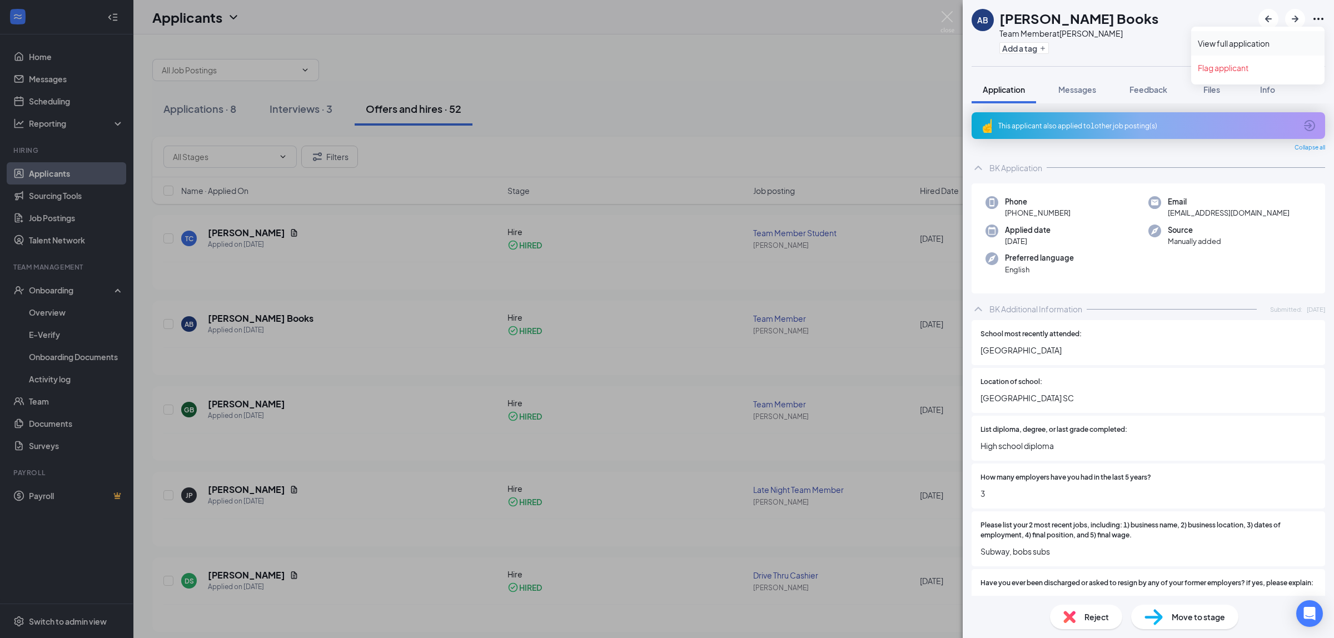
click at [1249, 42] on link "View full application" at bounding box center [1257, 43] width 120 height 11
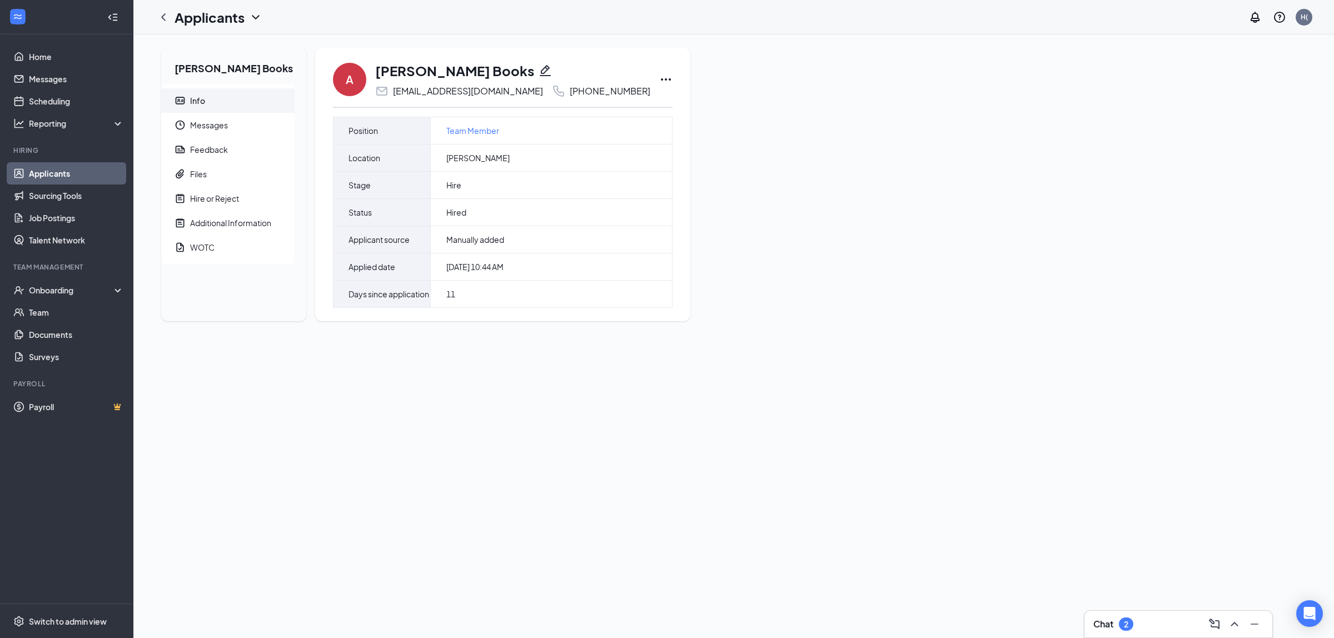
click at [540, 71] on icon "Pencil" at bounding box center [545, 70] width 11 height 11
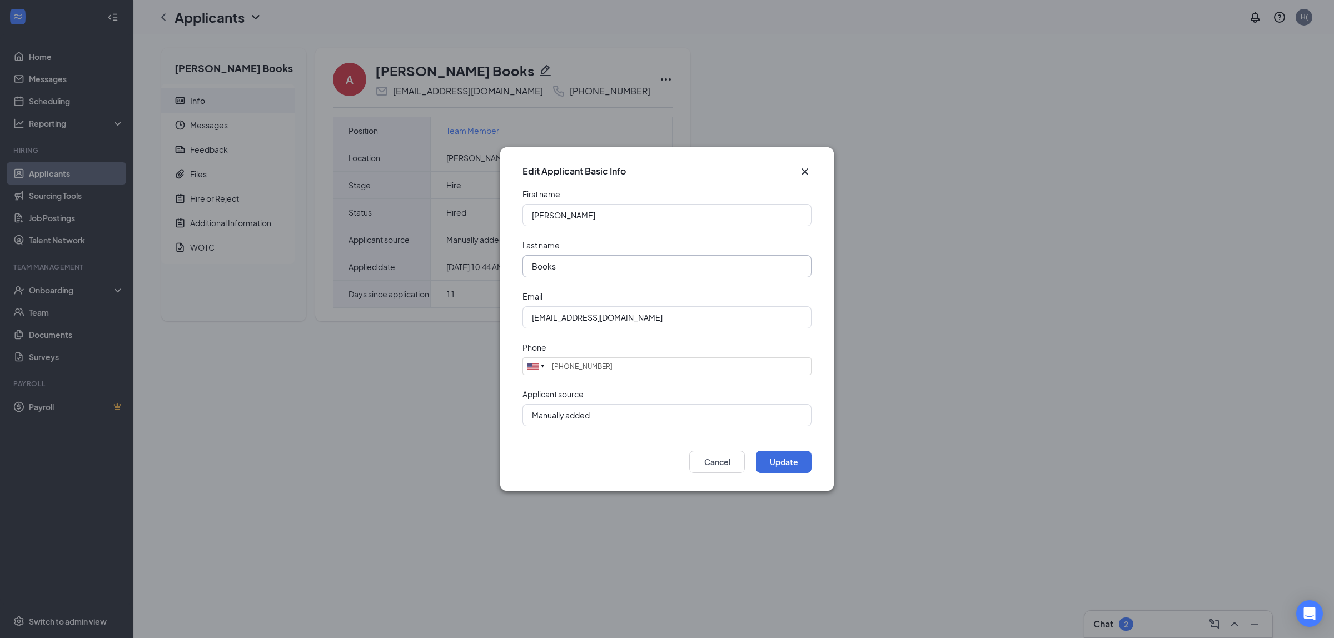
click at [548, 271] on input "Books" at bounding box center [666, 266] width 289 height 22
type input "Boocks"
click at [776, 465] on button "Update" at bounding box center [784, 462] width 56 height 22
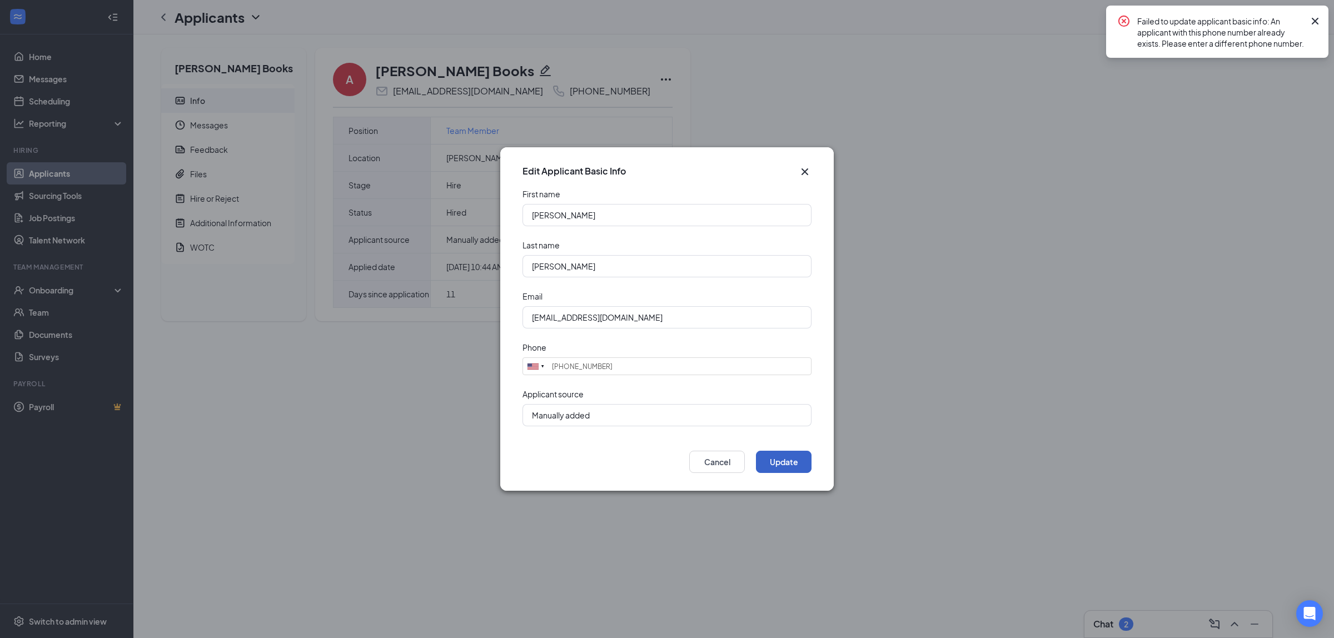
click at [781, 460] on button "Update" at bounding box center [784, 462] width 56 height 22
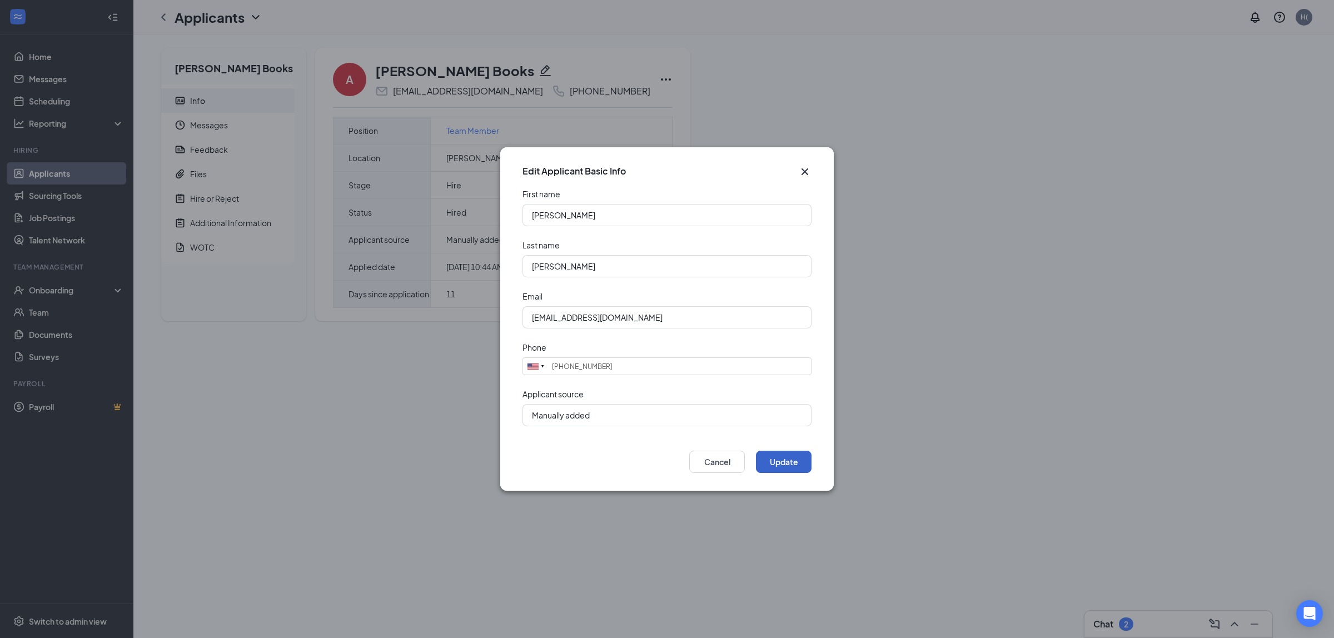
click at [792, 456] on button "Update" at bounding box center [784, 462] width 56 height 22
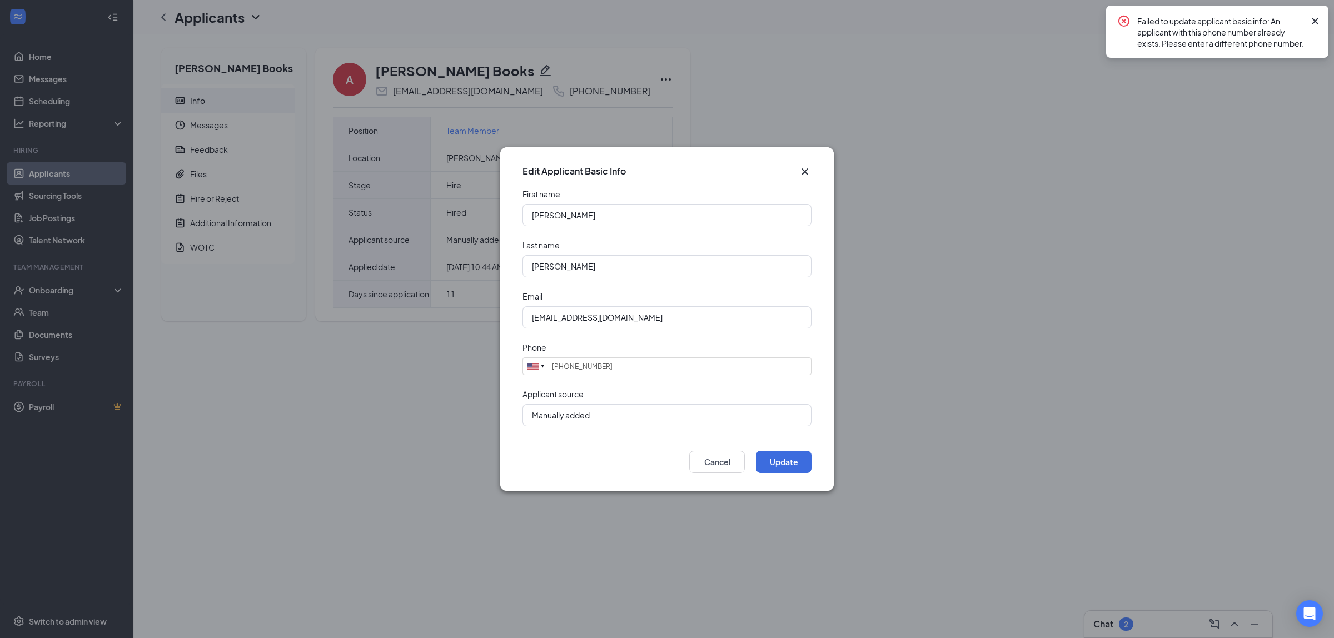
click at [167, 21] on div "Edit Applicant Basic Info First name Amy Last name Boocks Email a.j.books28@gma…" at bounding box center [667, 319] width 1334 height 638
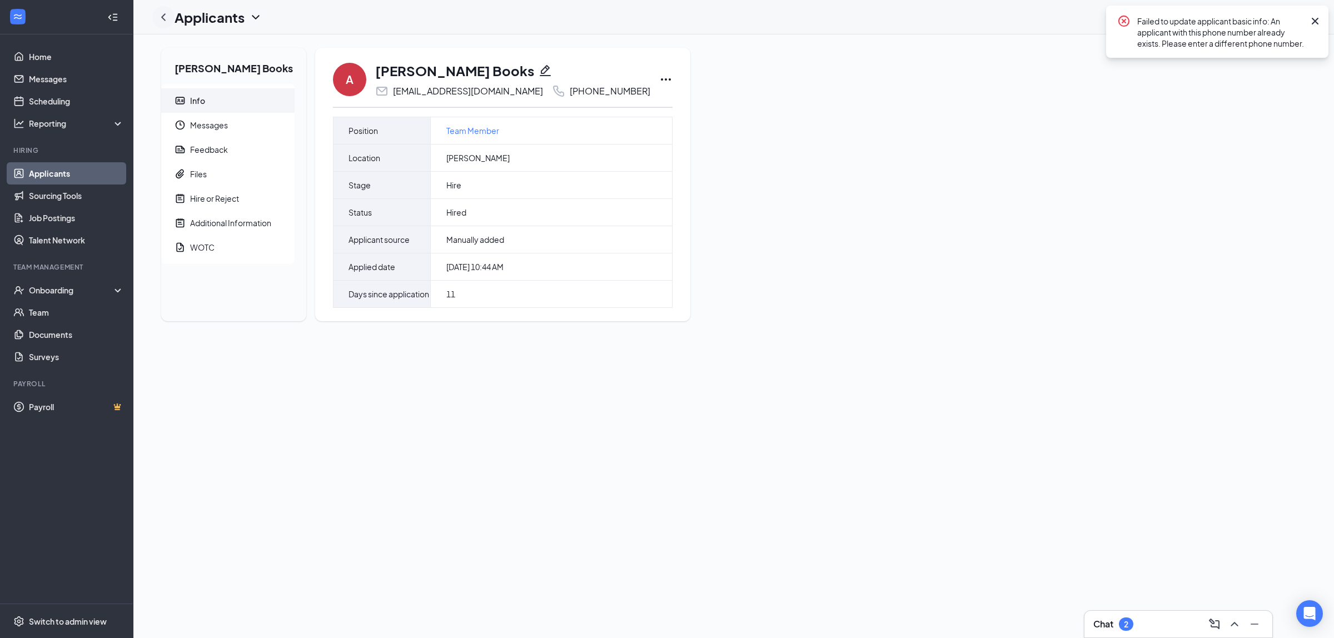
click at [162, 17] on icon "ChevronLeft" at bounding box center [163, 16] width 4 height 7
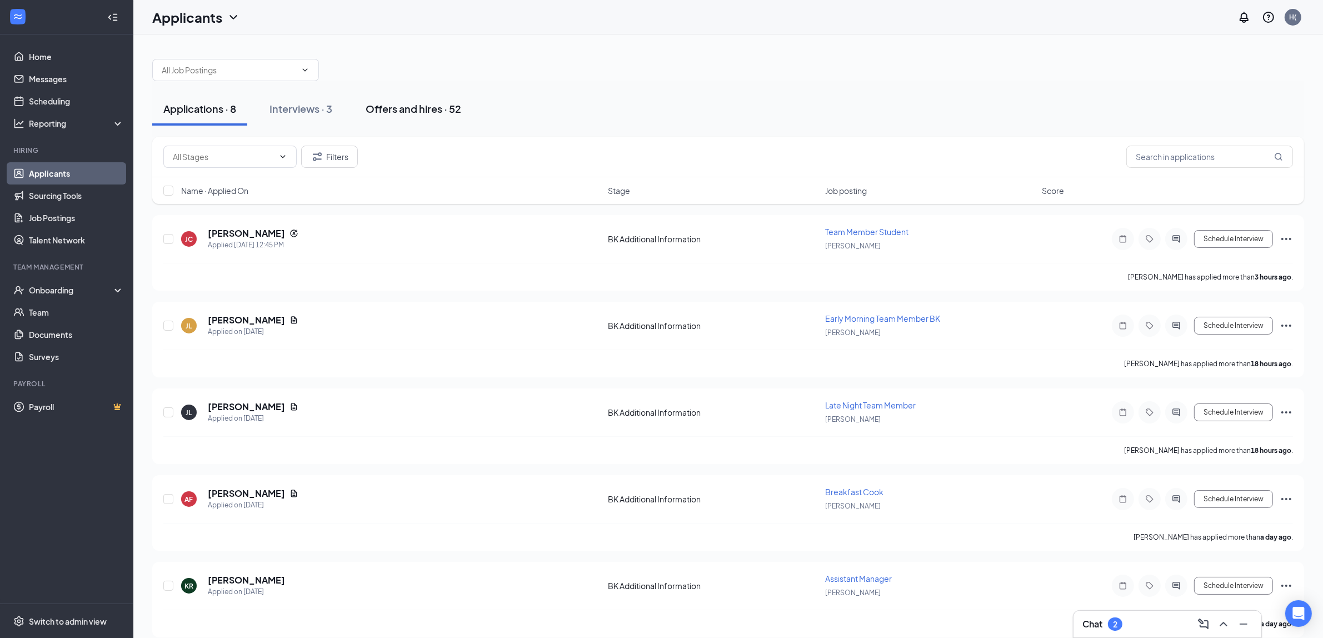
click at [393, 114] on div "Offers and hires · 52" at bounding box center [414, 109] width 96 height 14
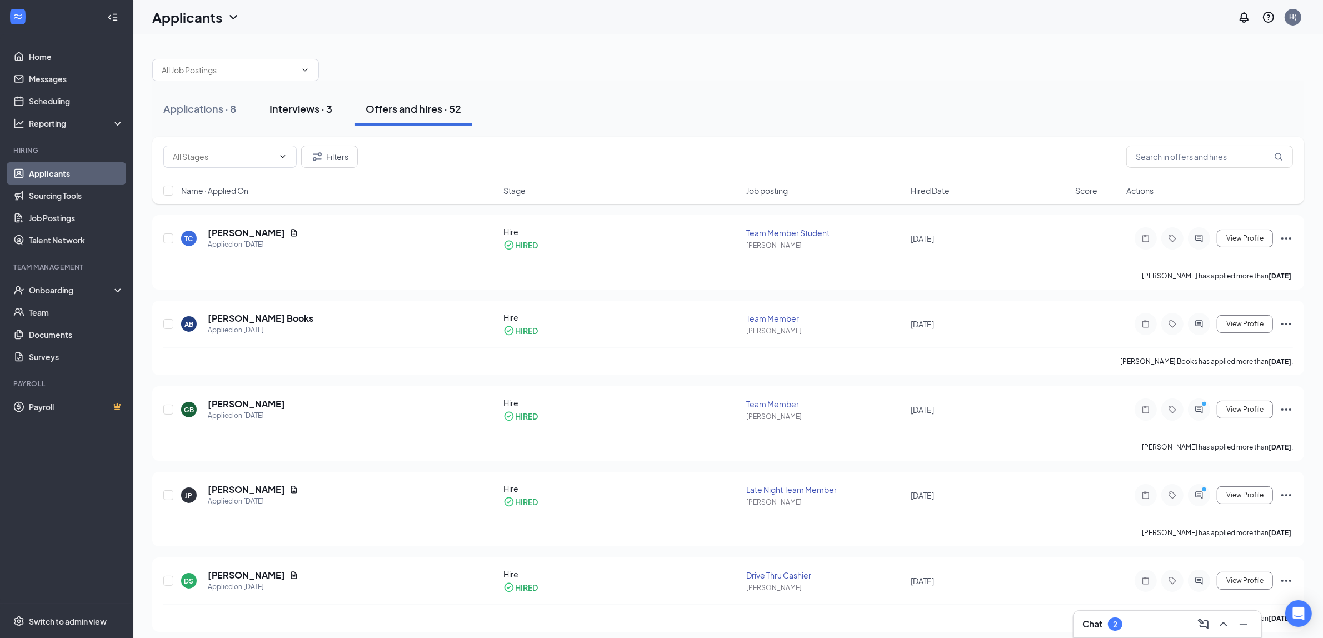
click at [307, 113] on div "Interviews · 3" at bounding box center [300, 109] width 63 height 14
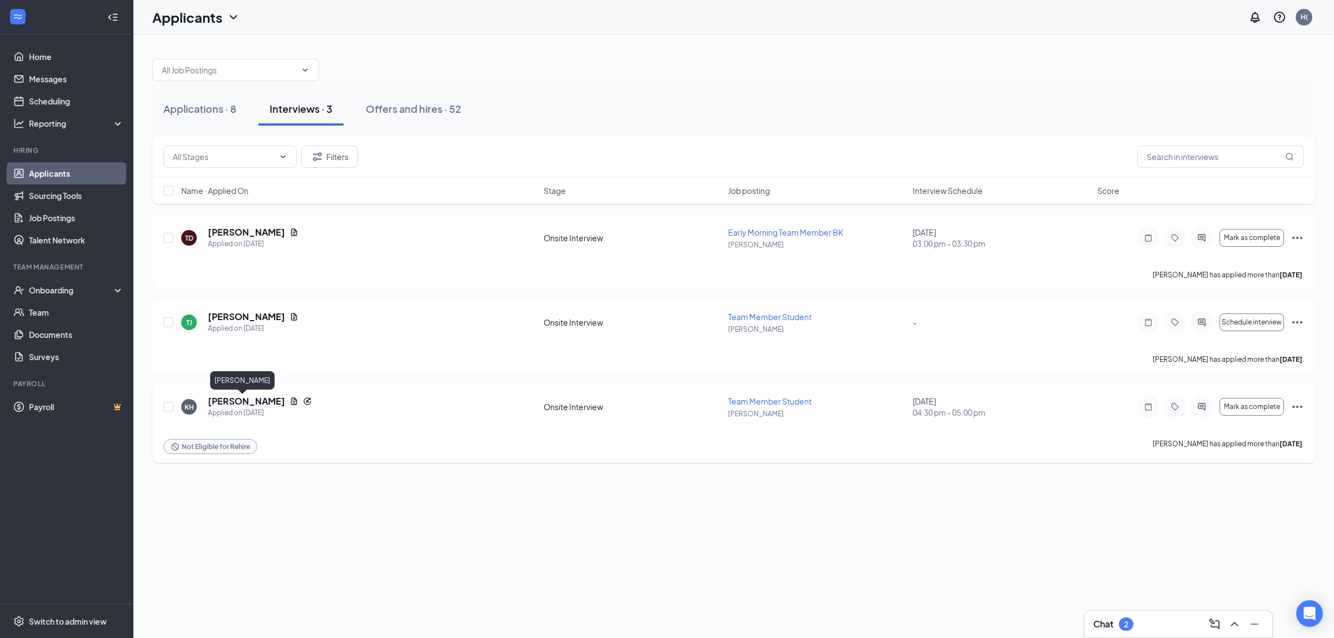
click at [251, 401] on h5 "[PERSON_NAME]" at bounding box center [246, 401] width 77 height 12
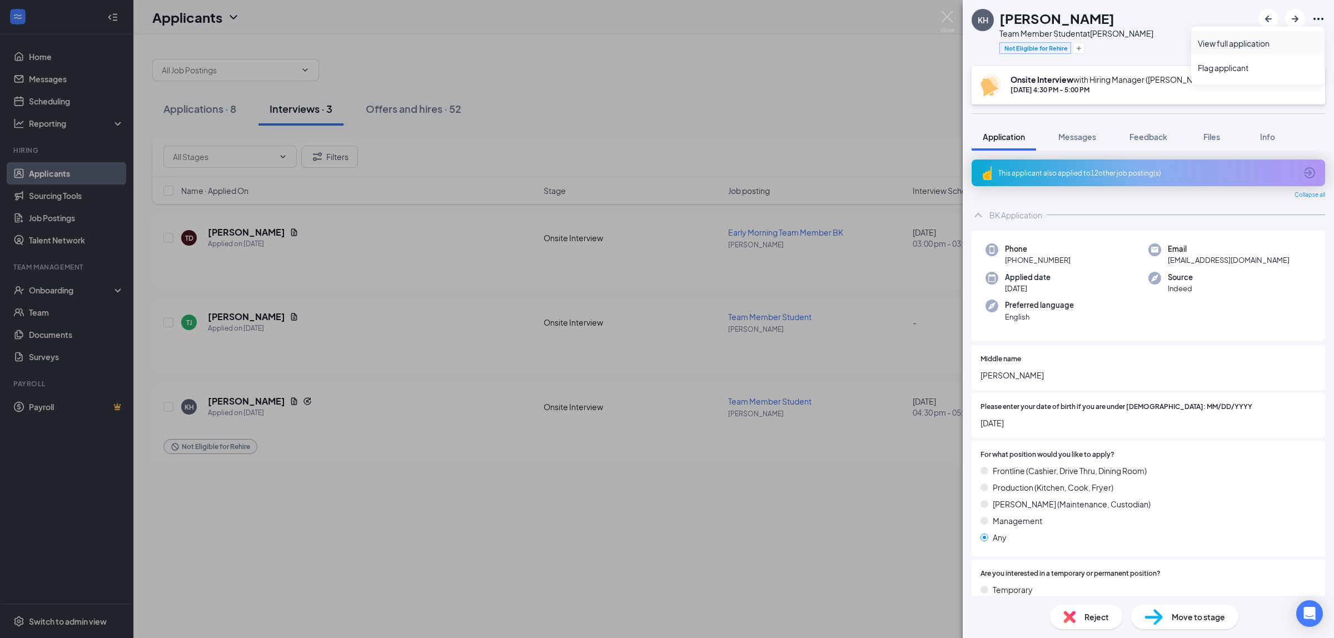
click at [1244, 40] on link "View full application" at bounding box center [1257, 43] width 120 height 11
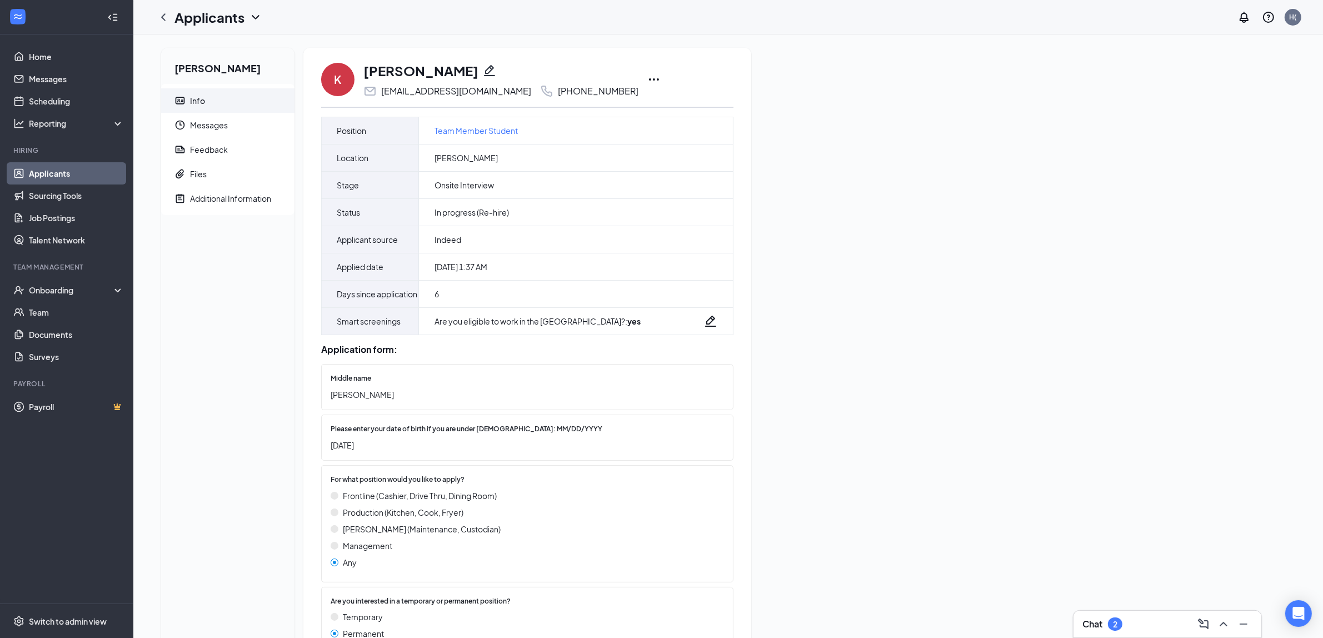
click at [647, 76] on icon "Ellipses" at bounding box center [653, 79] width 13 height 13
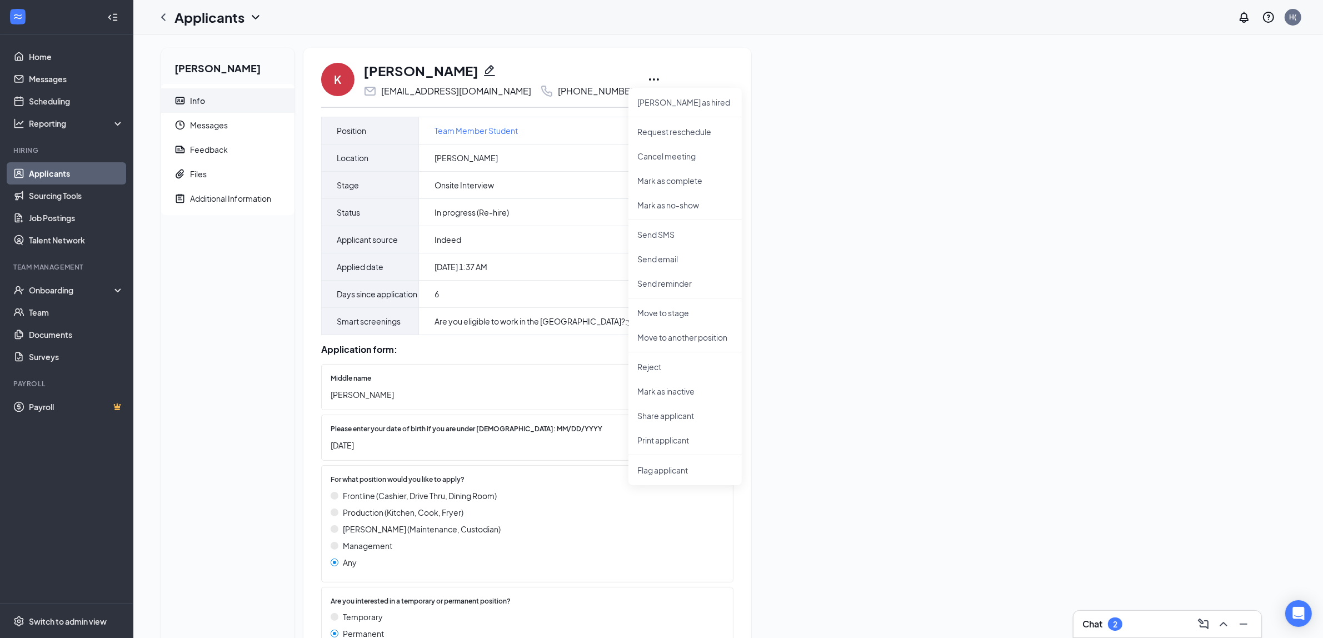
click at [196, 250] on div "[PERSON_NAME] Info Messages Feedback Files Additional Information" at bounding box center [227, 631] width 133 height 1167
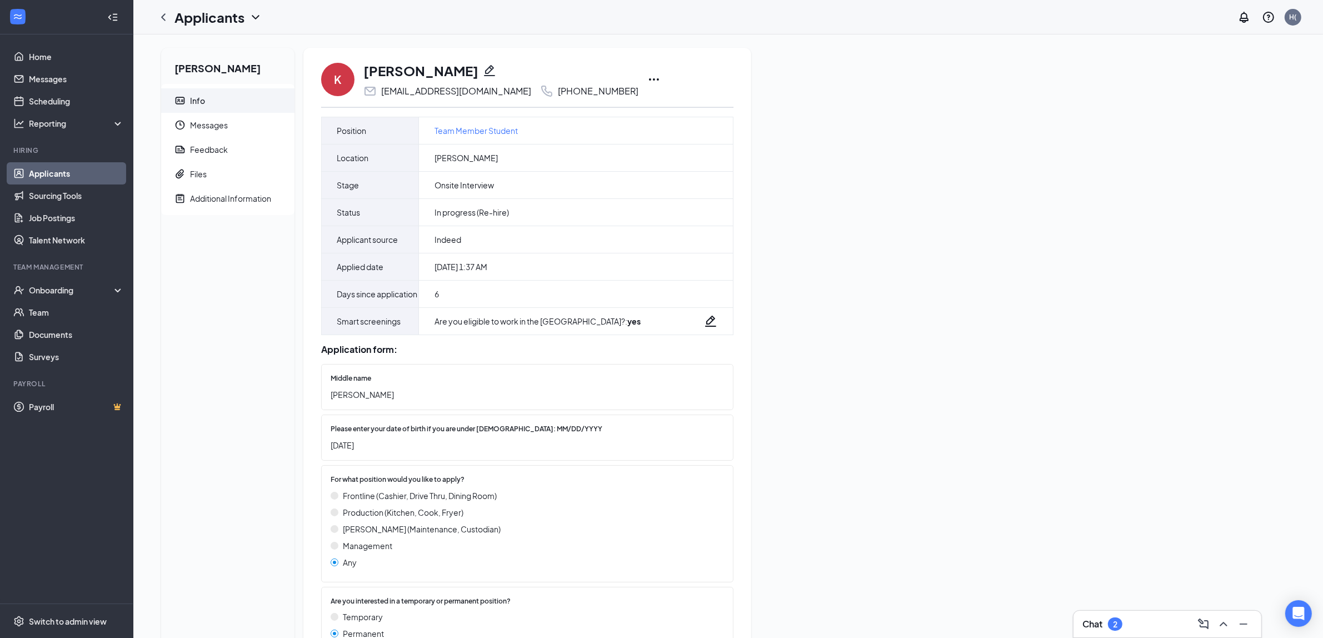
click at [647, 76] on icon "Ellipses" at bounding box center [653, 79] width 13 height 13
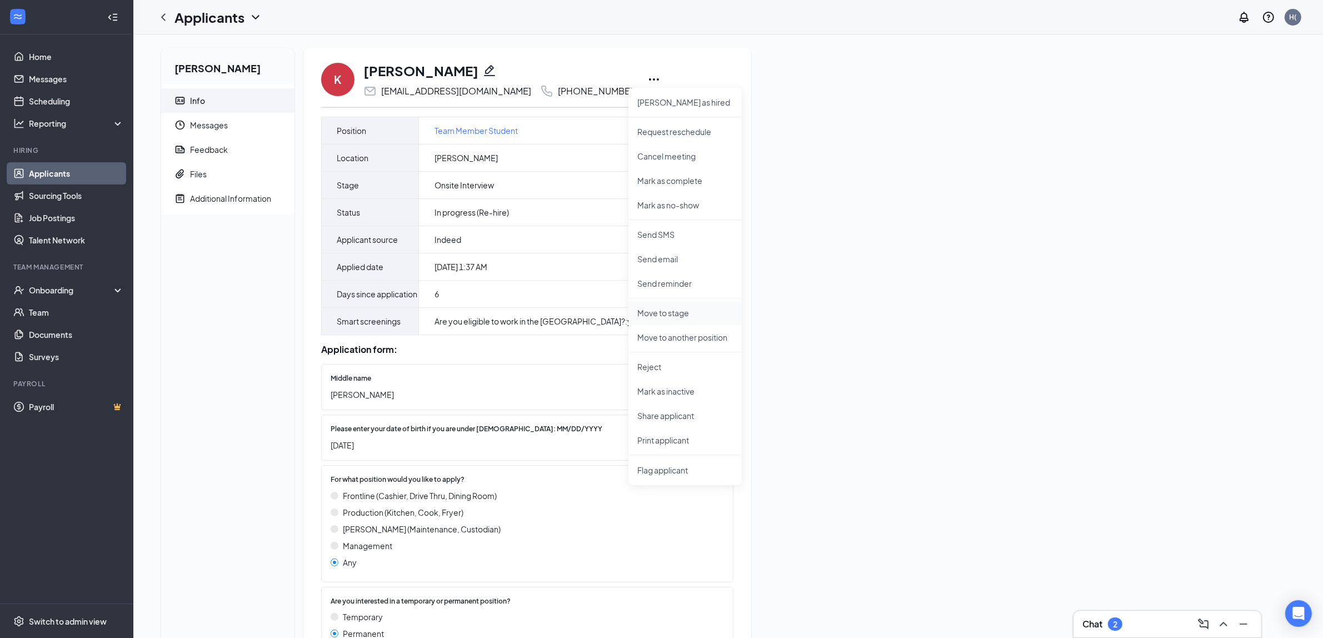
click at [659, 310] on p "Move to stage" at bounding box center [685, 312] width 96 height 11
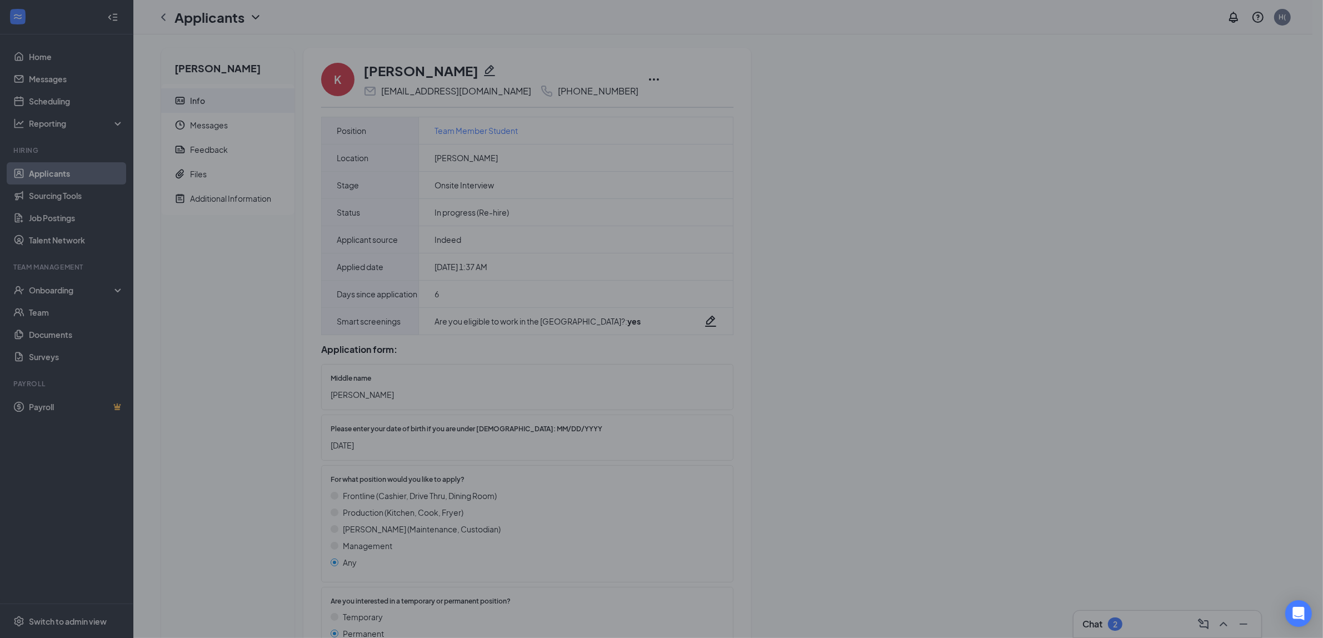
type input "WOTC (next stage)"
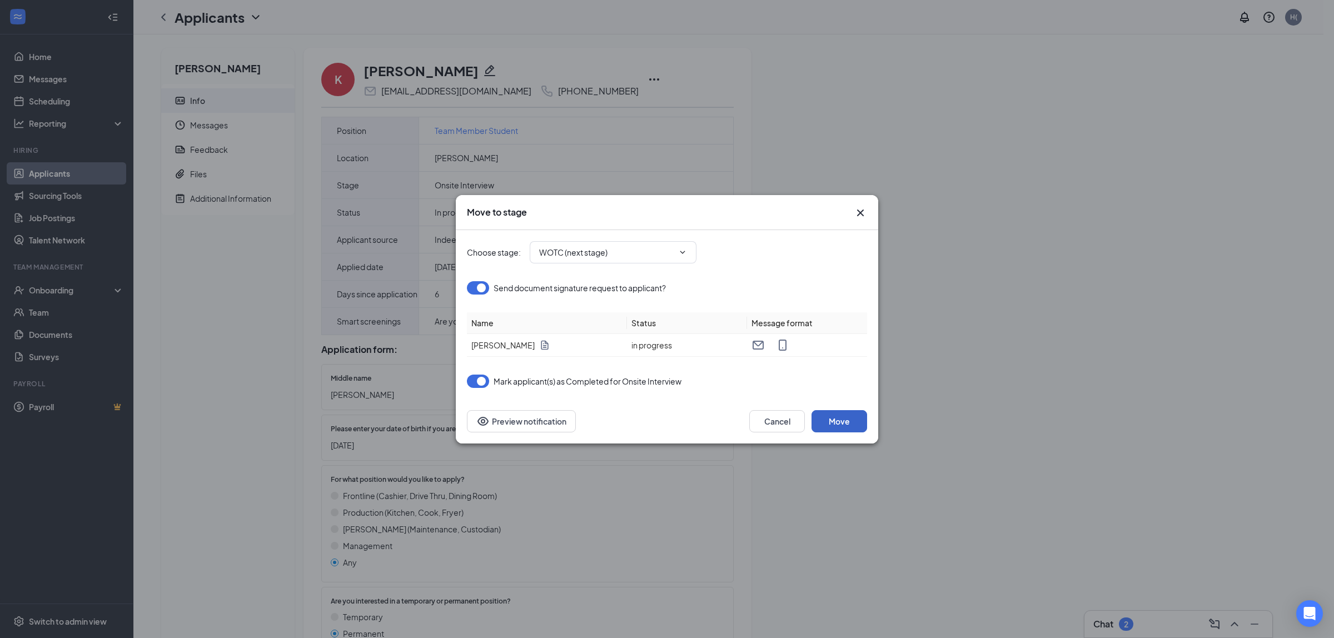
click at [843, 416] on button "Move" at bounding box center [839, 421] width 56 height 22
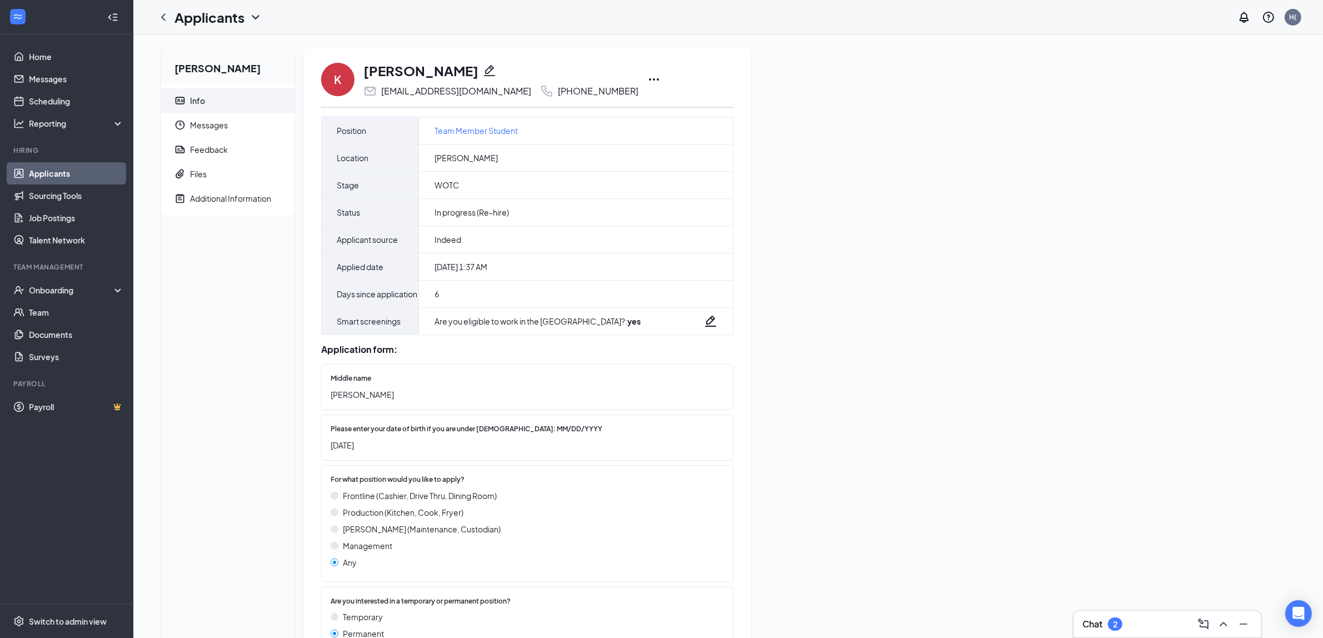
click at [647, 81] on icon "Ellipses" at bounding box center [653, 79] width 13 height 13
click at [653, 340] on p "Print applicant" at bounding box center [685, 337] width 96 height 11
